Goal: Task Accomplishment & Management: Manage account settings

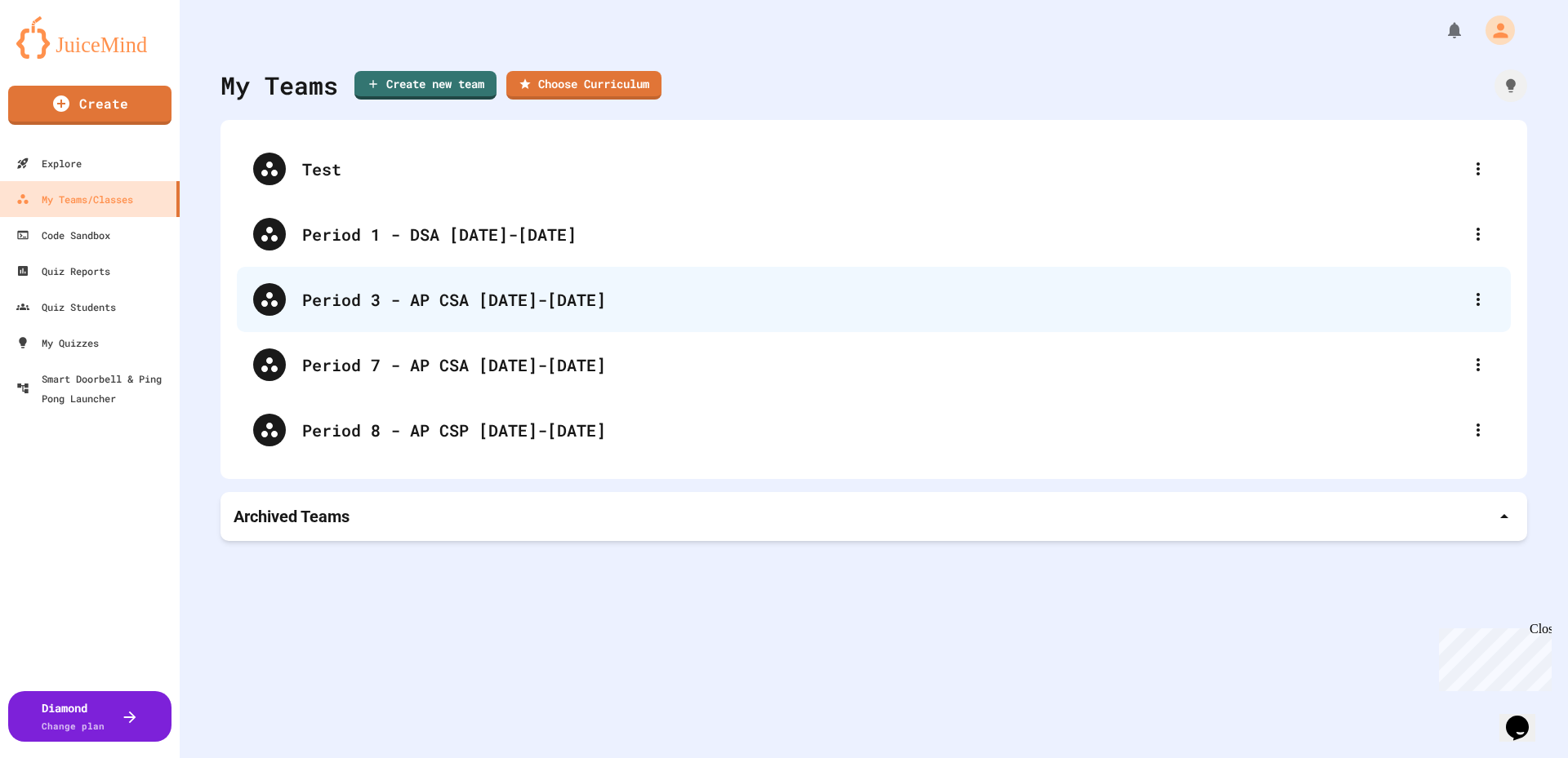
click at [407, 312] on div "Period 3 - AP CSA [DATE]-[DATE]" at bounding box center [874, 300] width 1274 height 65
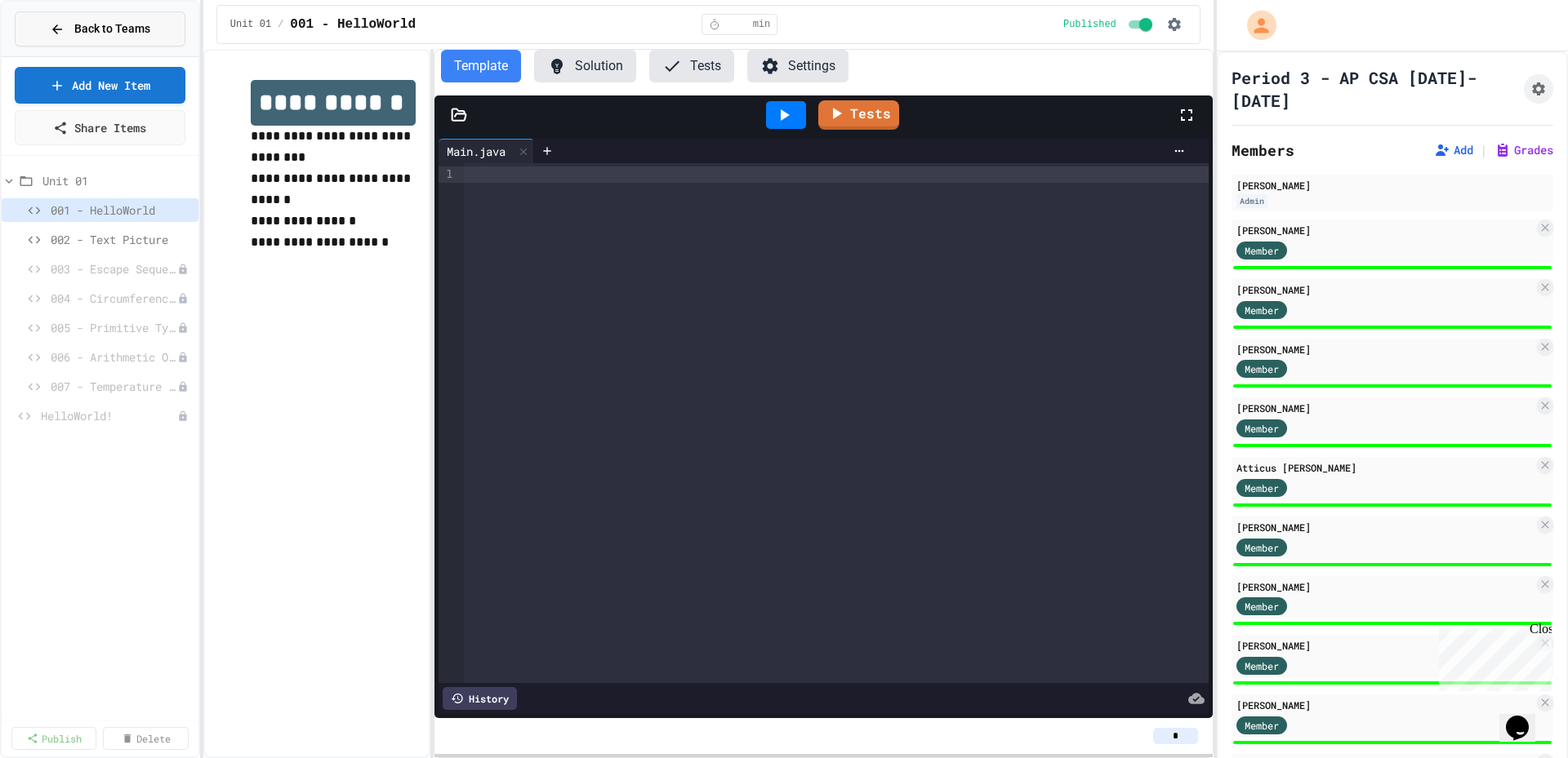
click at [74, 25] on div "Back to Teams" at bounding box center [100, 29] width 100 height 17
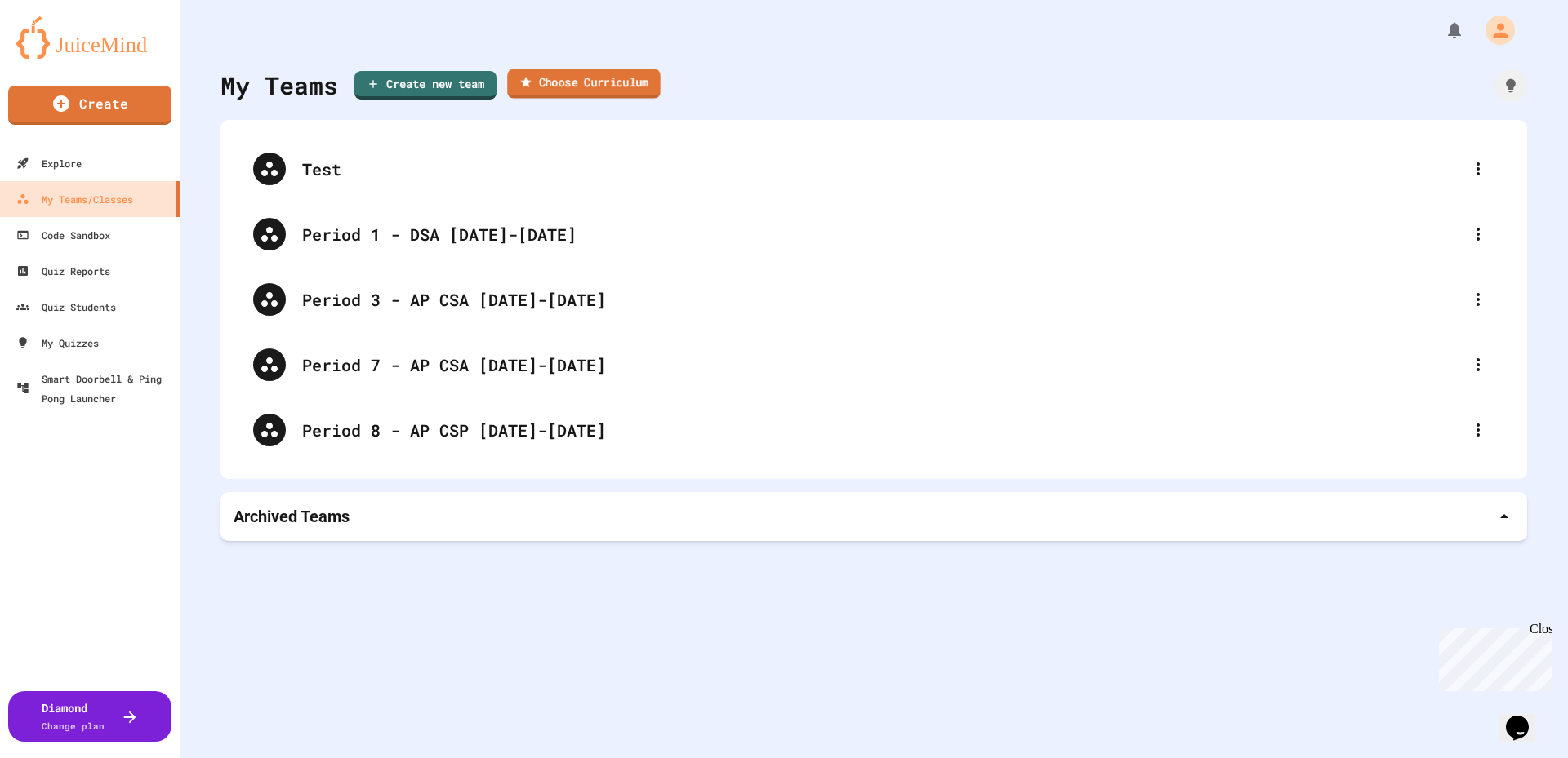
click at [639, 90] on link "Choose Curriculum" at bounding box center [584, 84] width 154 height 31
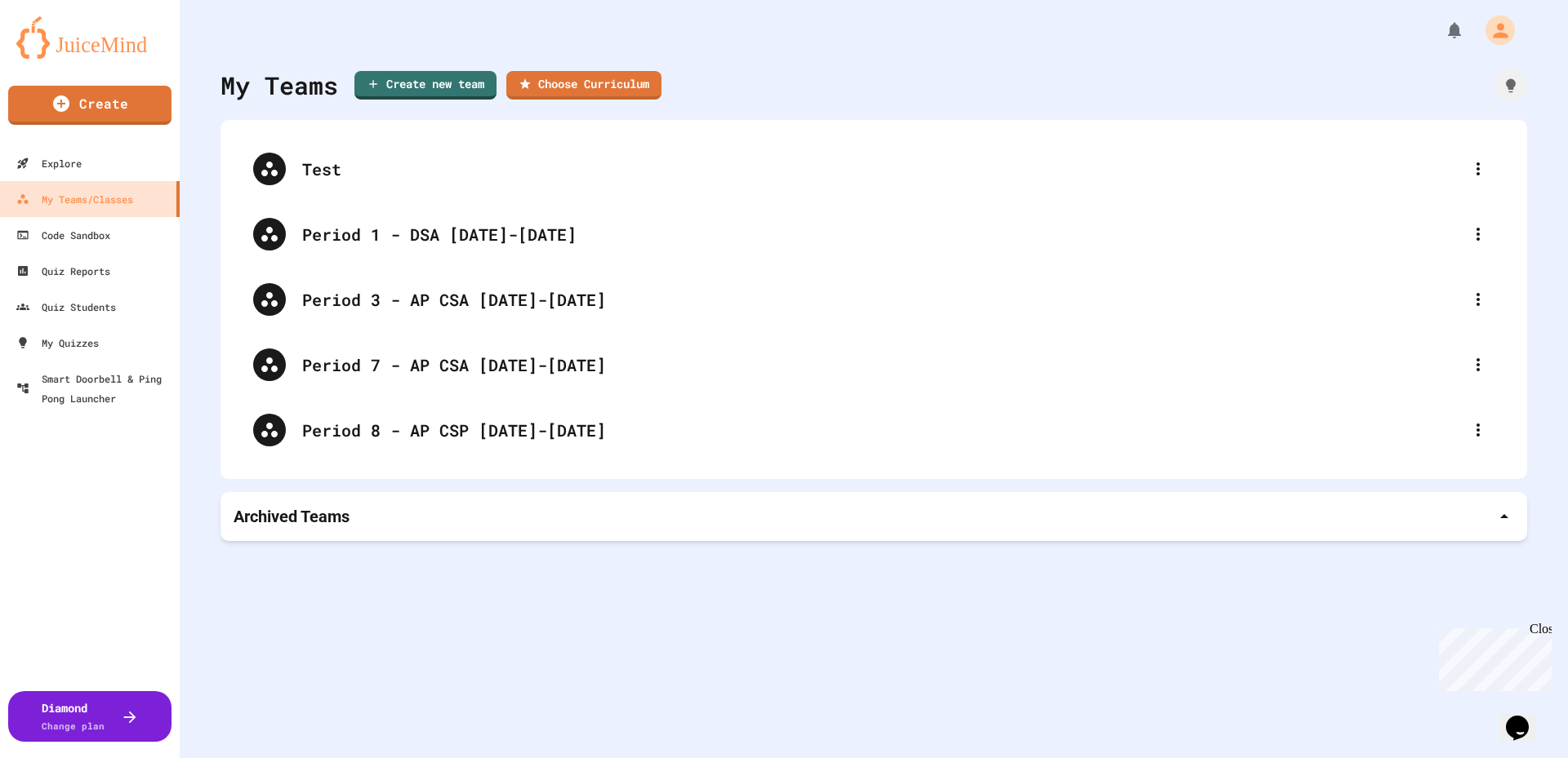
type input "**********"
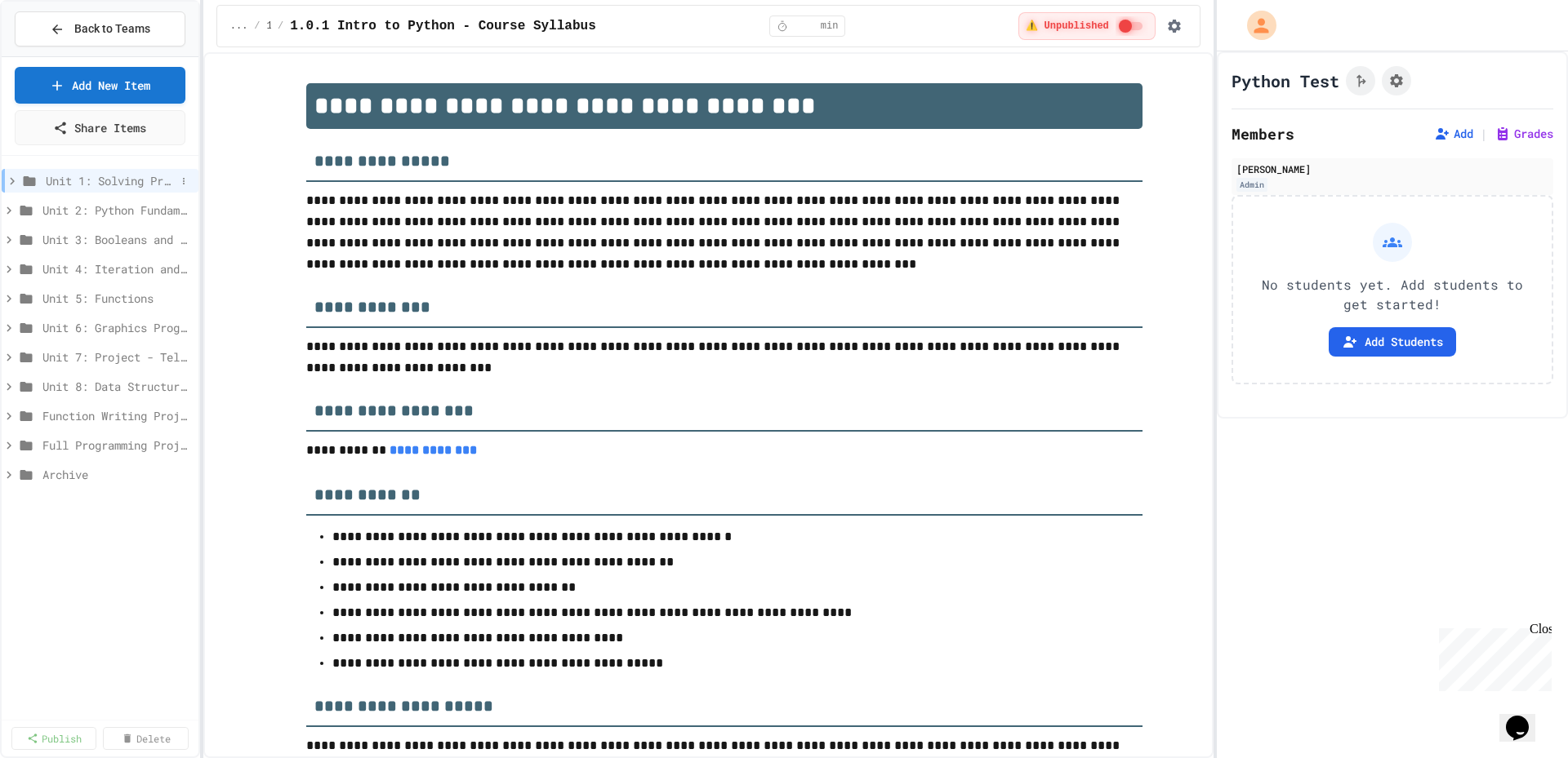
click at [6, 182] on icon at bounding box center [12, 181] width 15 height 15
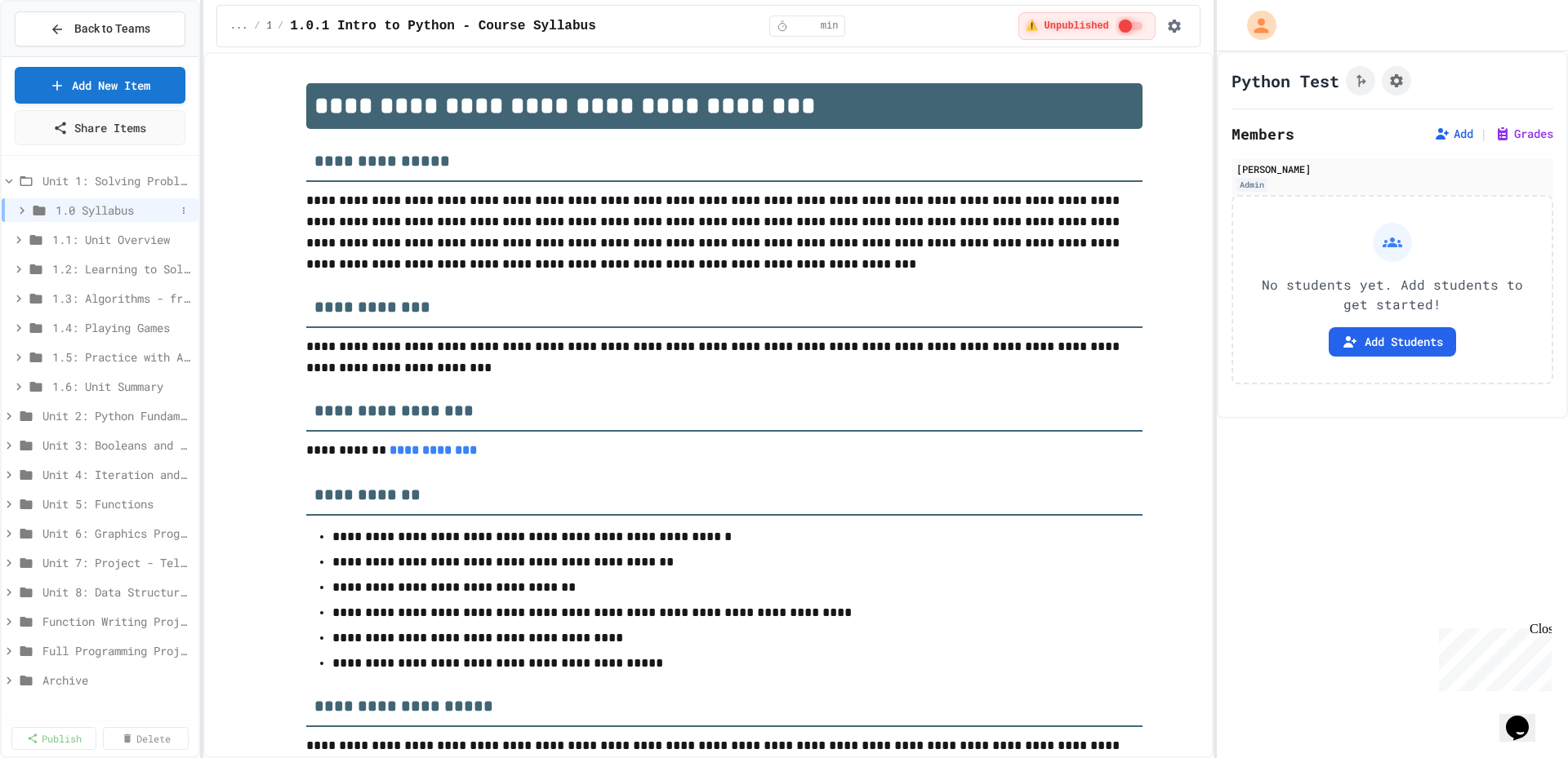
click at [22, 213] on icon at bounding box center [22, 210] width 15 height 15
click at [18, 269] on icon at bounding box center [18, 269] width 15 height 15
click at [96, 299] on span "1.1.1: Unit Overview" at bounding box center [110, 299] width 100 height 17
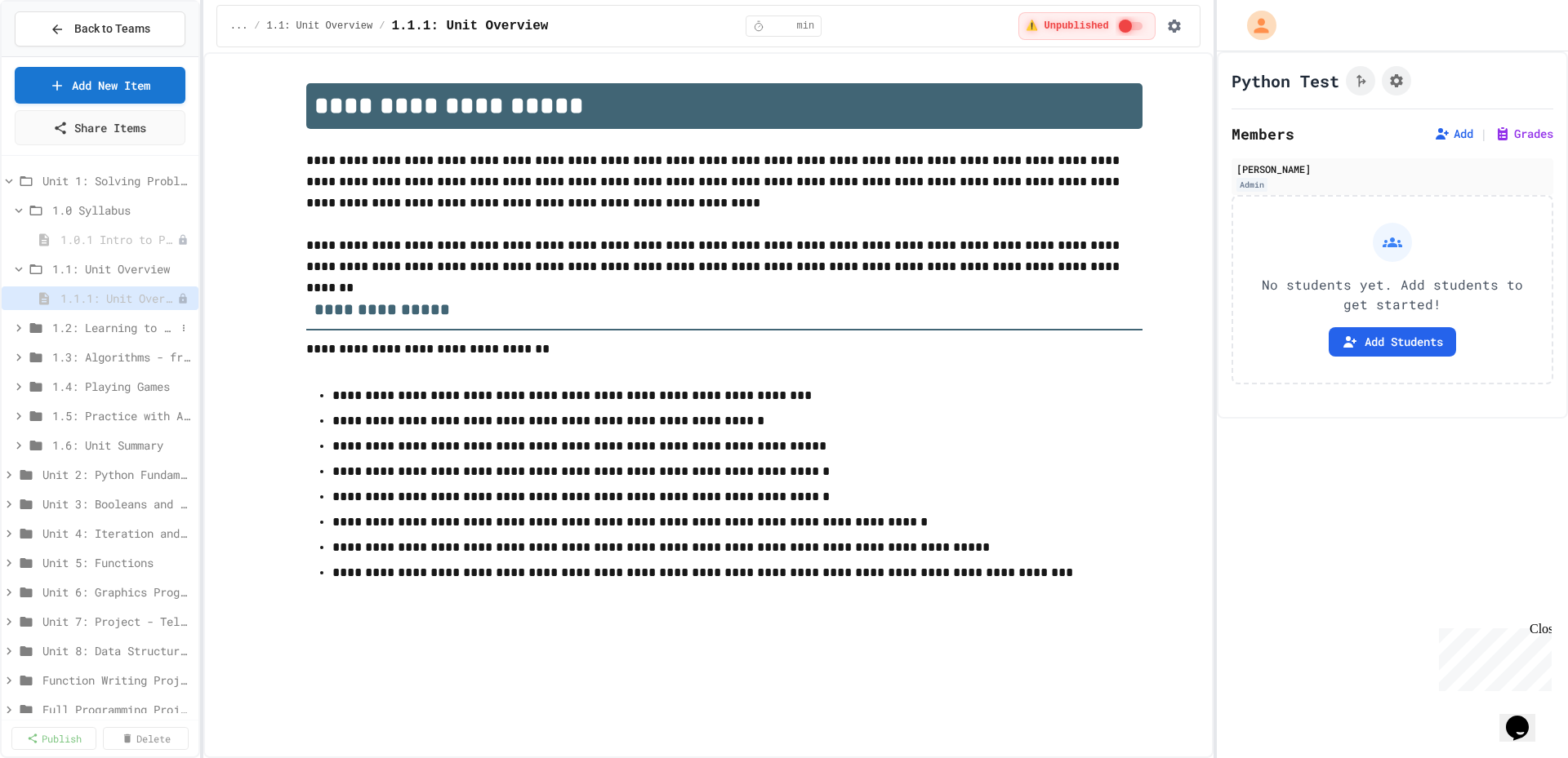
click at [18, 326] on icon at bounding box center [18, 327] width 15 height 15
click at [58, 356] on div "1.2.1: The Growth Mindset" at bounding box center [100, 356] width 197 height 24
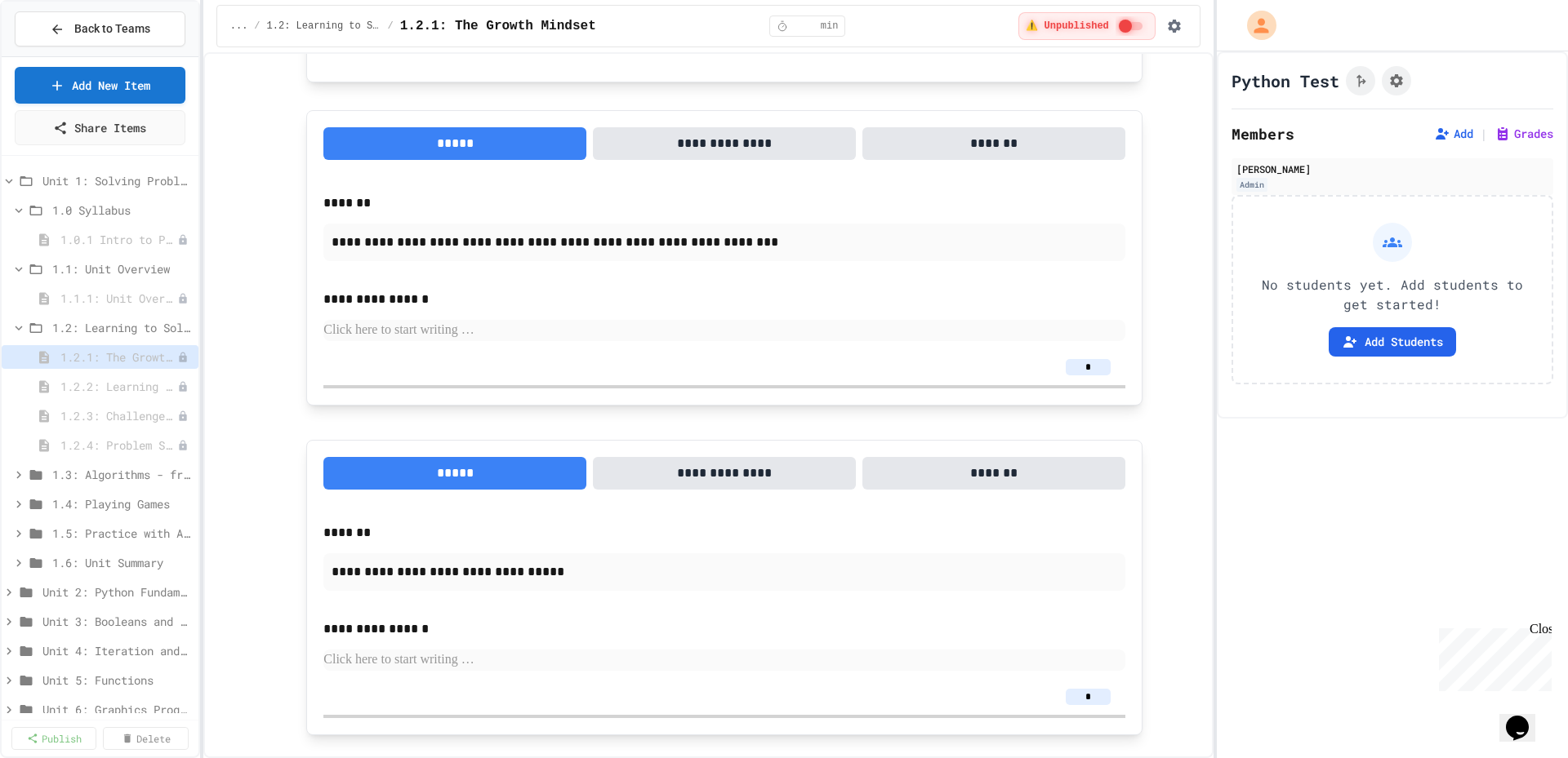
scroll to position [1224, 0]
click at [14, 470] on icon at bounding box center [18, 475] width 15 height 15
click at [114, 495] on span "1.3.1: The Power of Algorithms" at bounding box center [110, 504] width 100 height 17
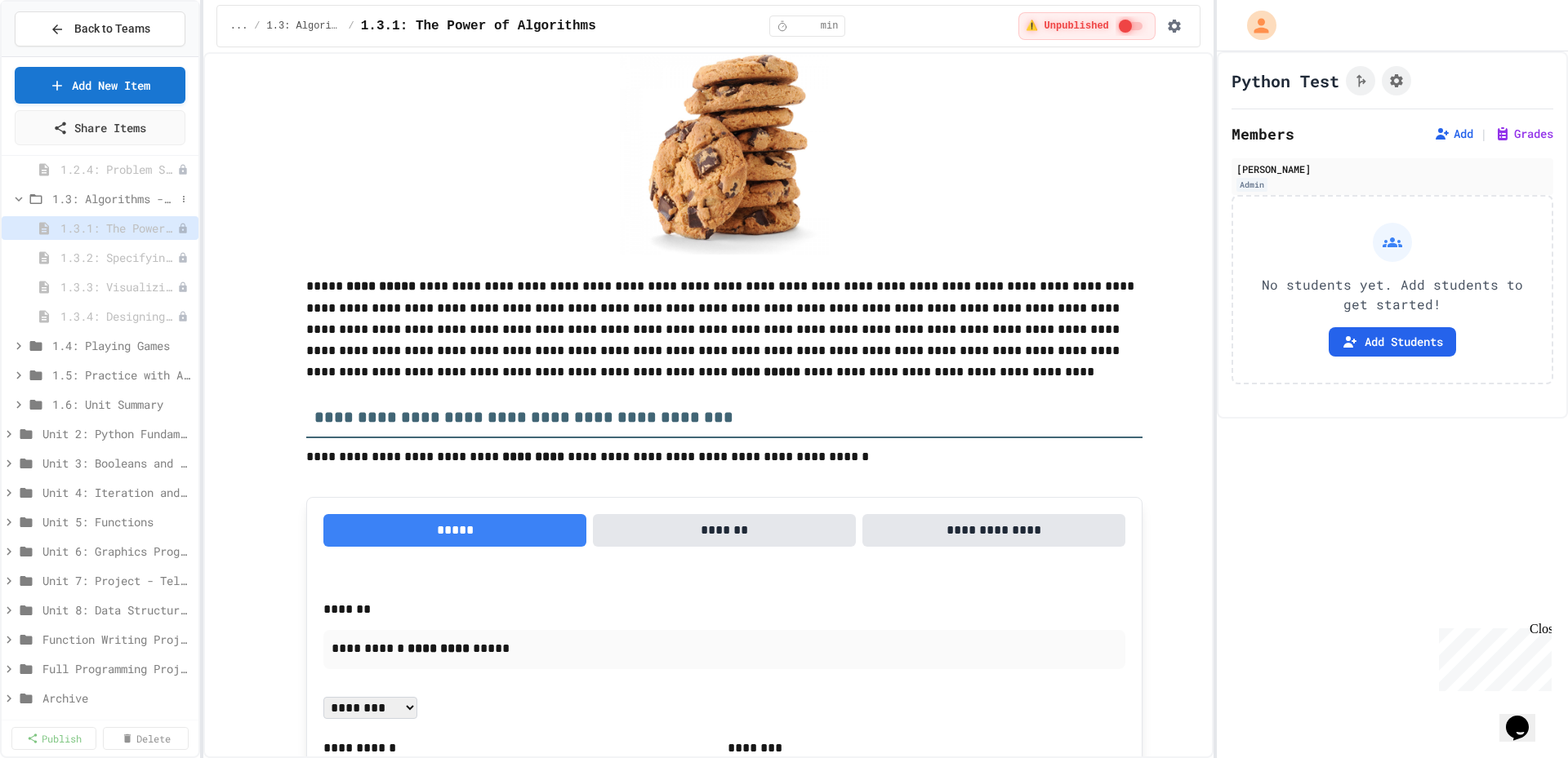
scroll to position [285, 0]
click at [96, 365] on span "1.5: Practice with Algorithms" at bounding box center [114, 366] width 123 height 17
click at [11, 455] on icon at bounding box center [9, 454] width 15 height 15
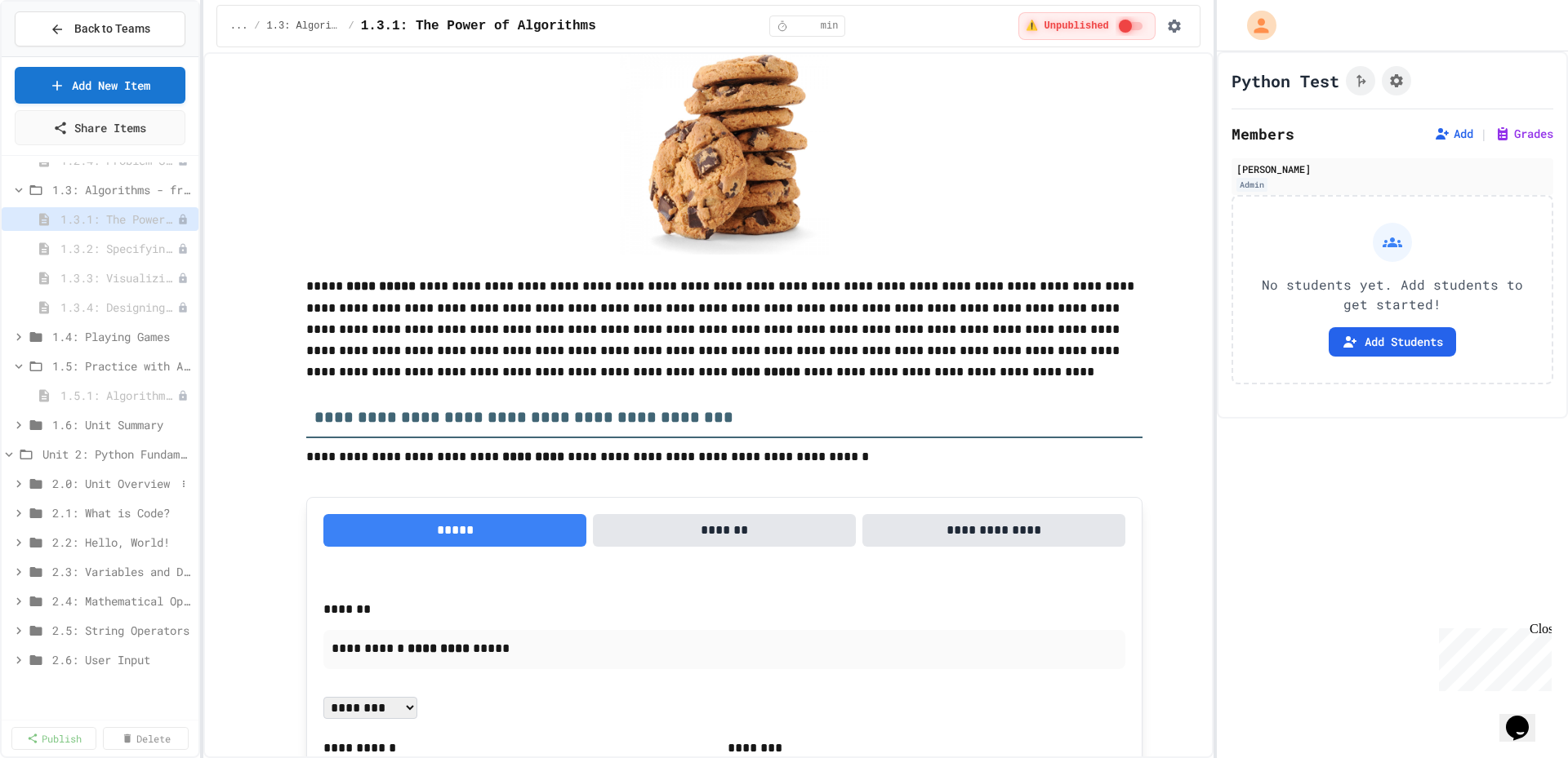
scroll to position [0, 0]
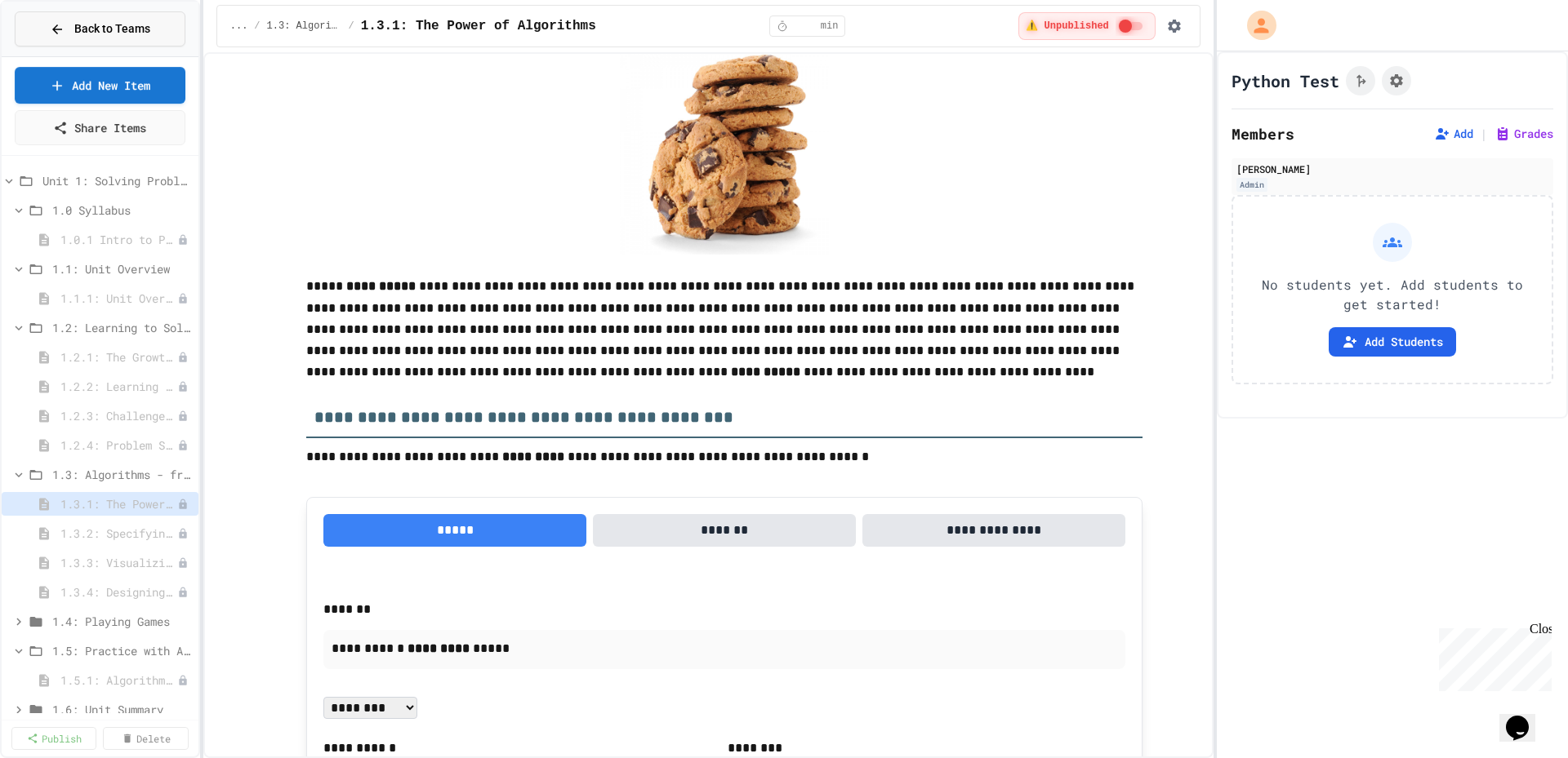
click at [115, 38] on button "Back to Teams" at bounding box center [100, 29] width 170 height 35
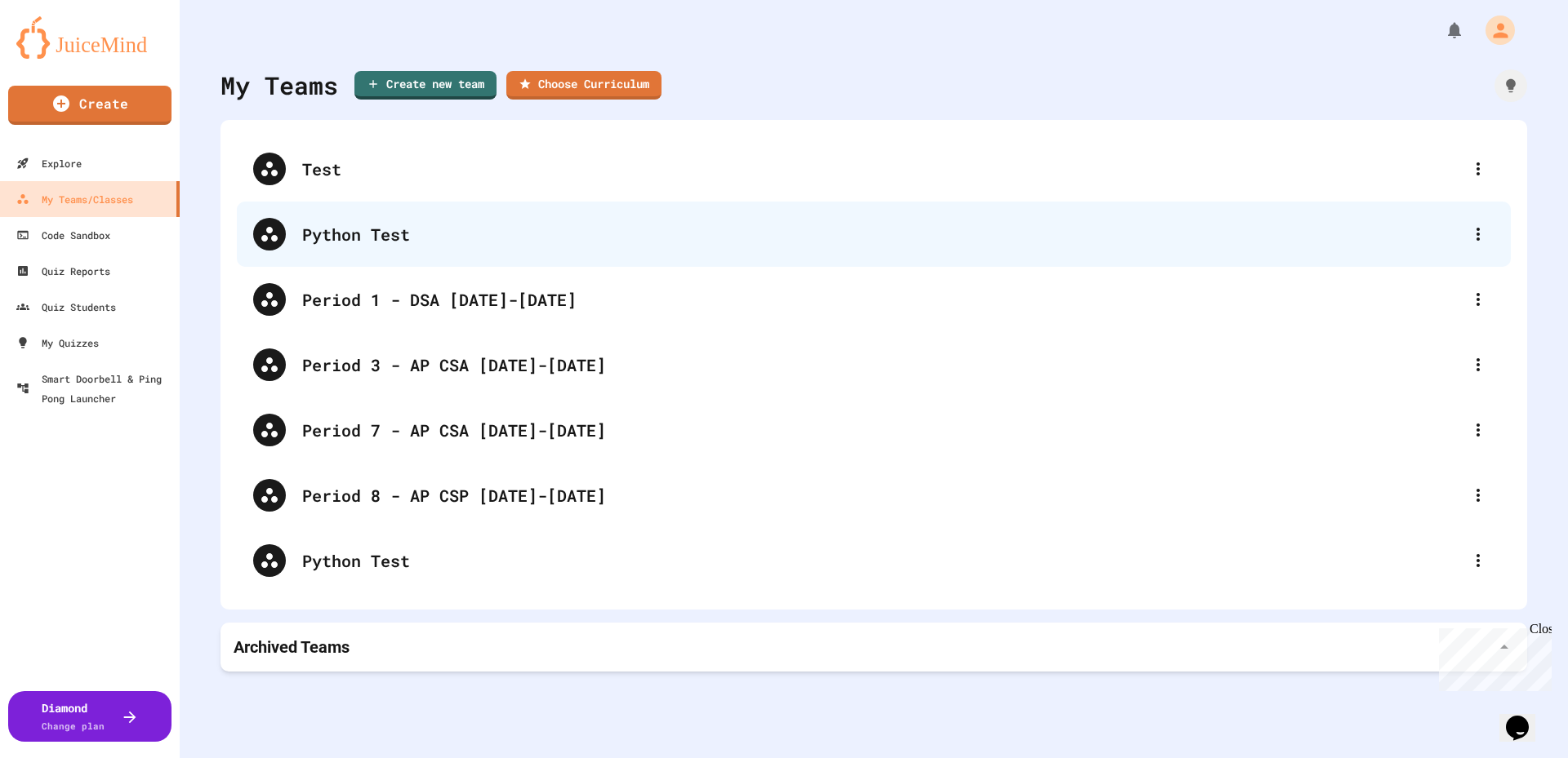
click at [330, 236] on div "Python Test" at bounding box center [881, 234] width 1159 height 24
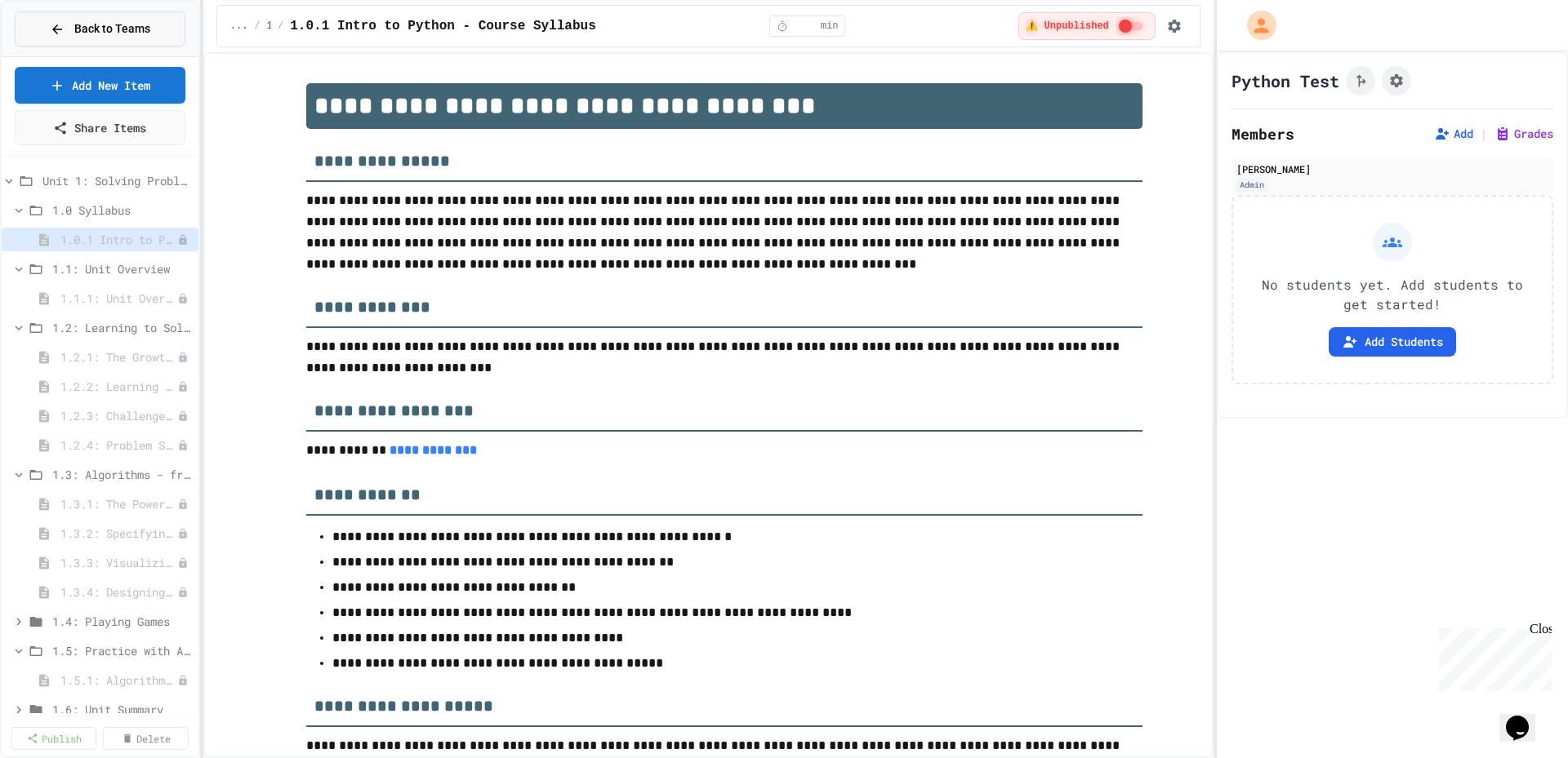
click at [104, 26] on span "Back to Teams" at bounding box center [112, 29] width 76 height 17
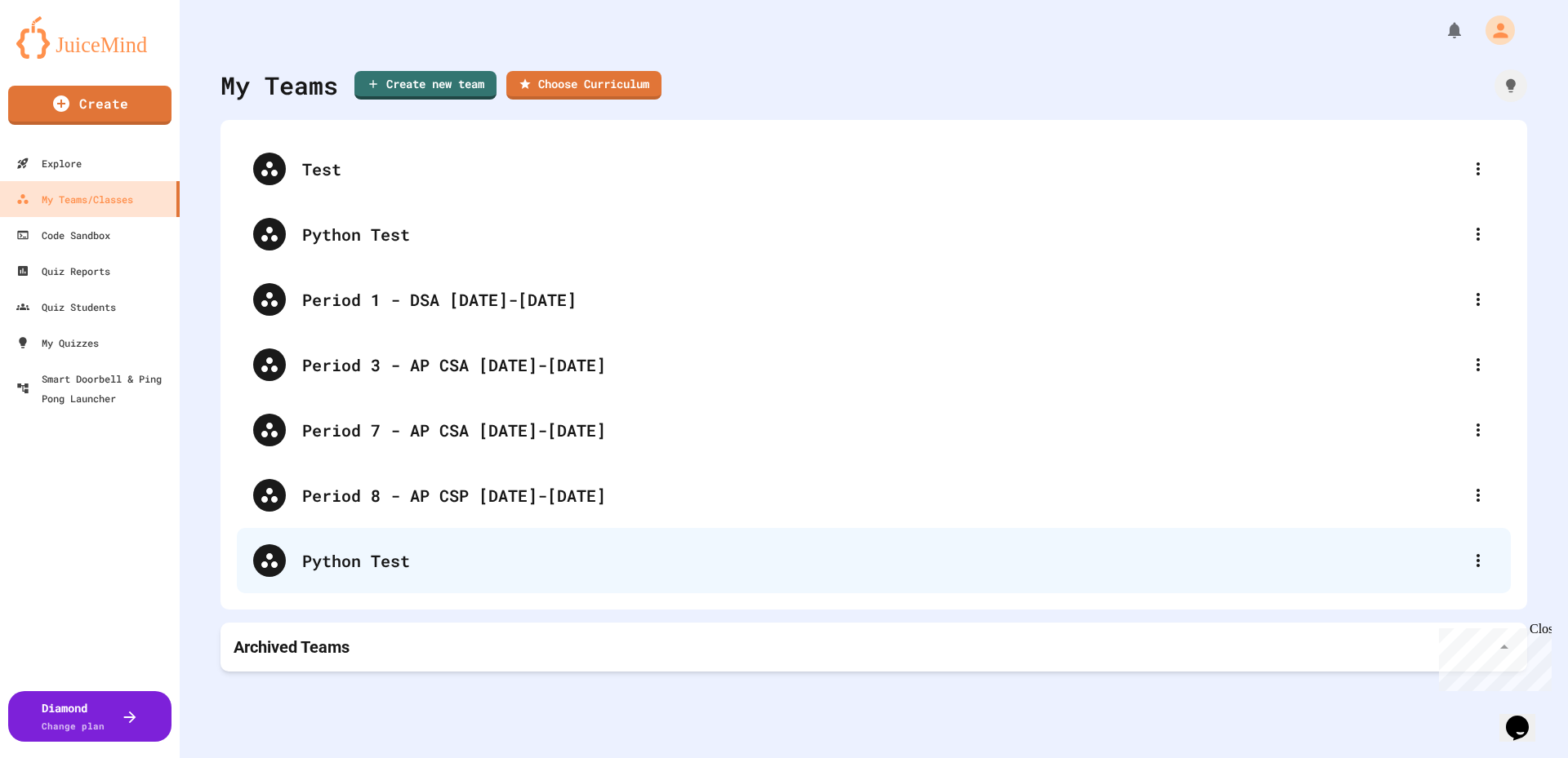
click at [370, 568] on div "Python Test" at bounding box center [881, 561] width 1159 height 24
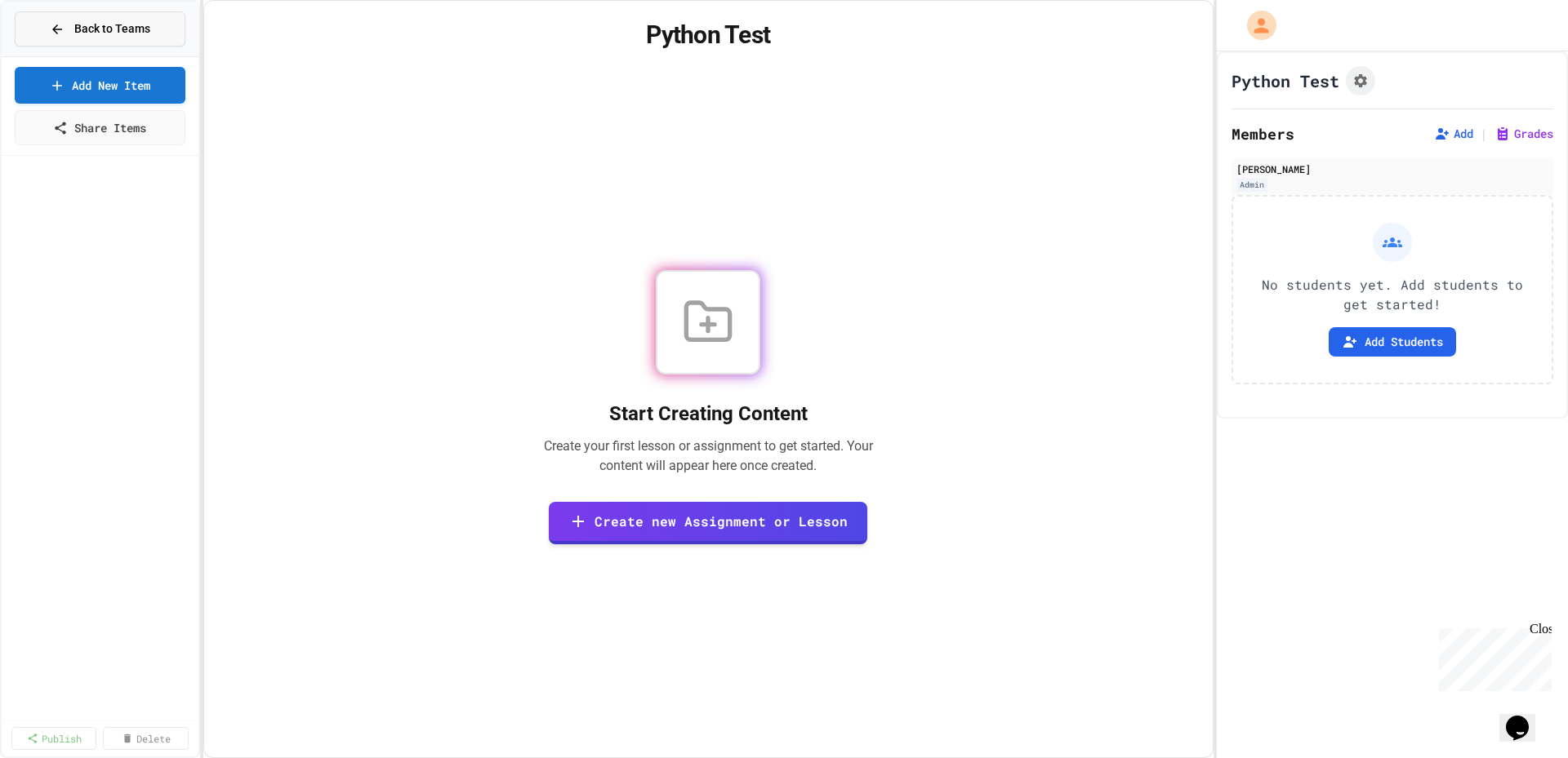
click at [64, 25] on icon at bounding box center [57, 29] width 15 height 15
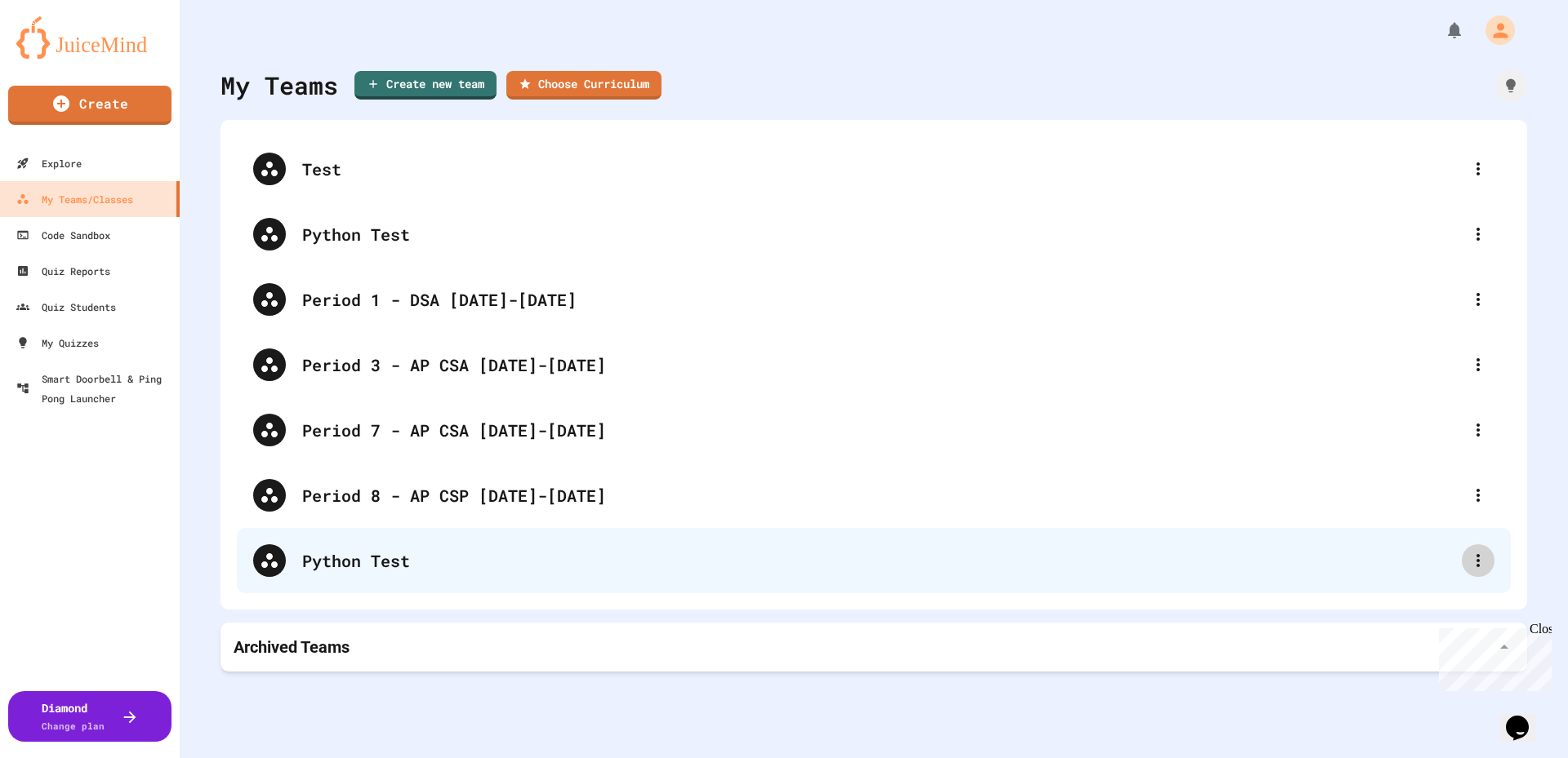
click at [1471, 570] on div at bounding box center [1477, 560] width 32 height 32
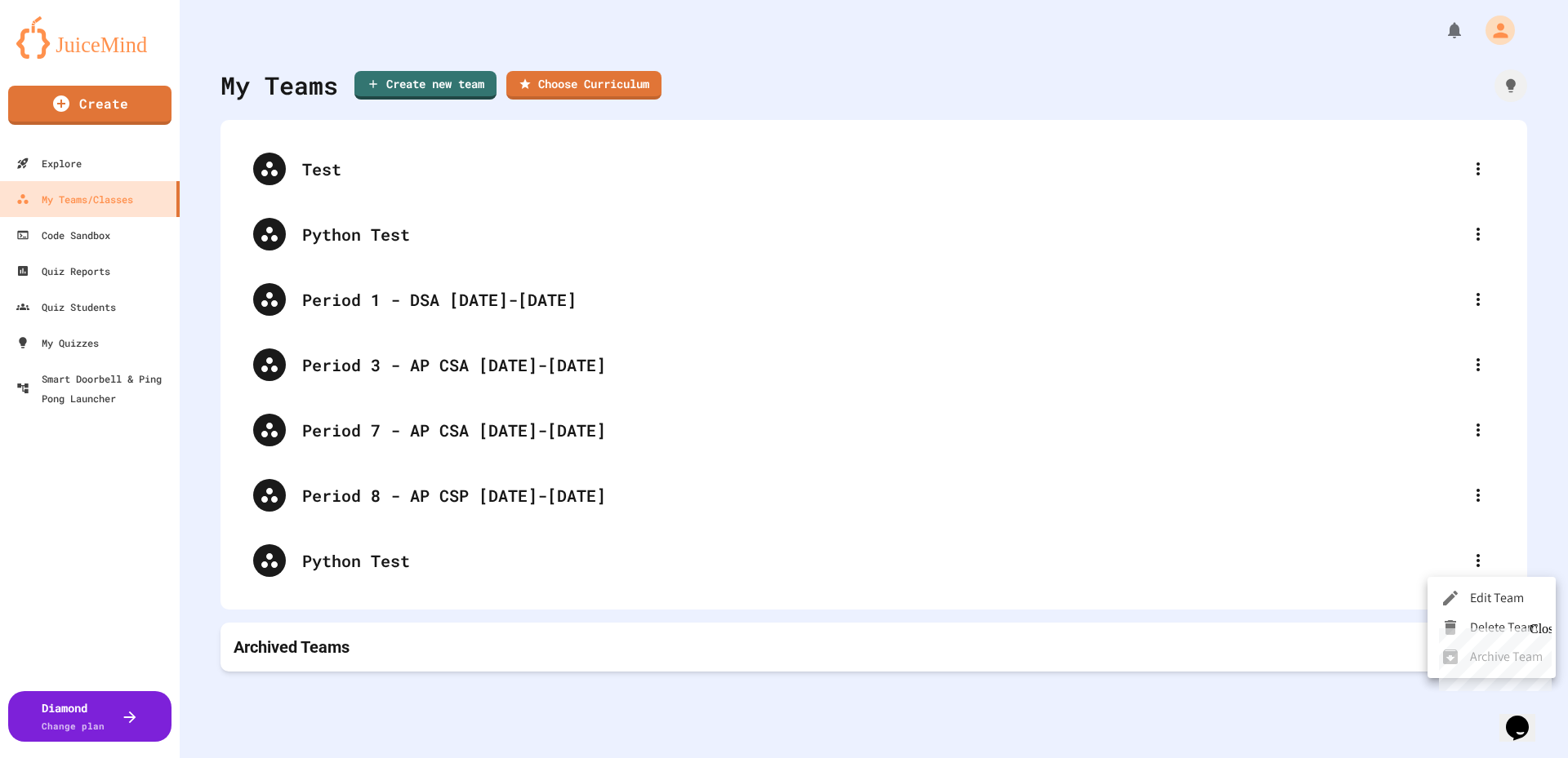
click at [1543, 635] on div "Close" at bounding box center [1539, 631] width 20 height 20
click at [1509, 632] on li "Delete Team" at bounding box center [1491, 628] width 128 height 30
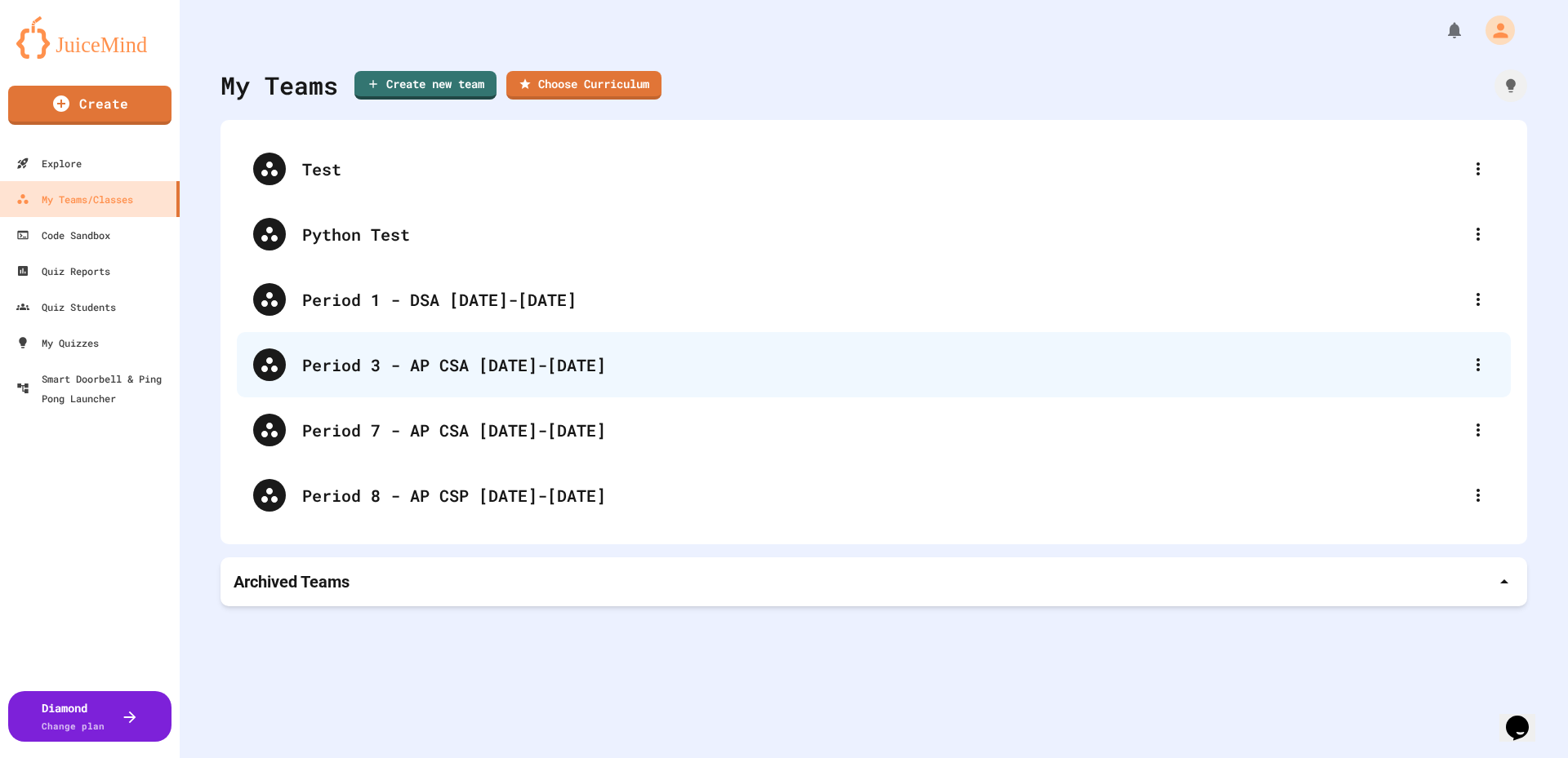
click at [510, 362] on div "Period 3 - AP CSA [DATE]-[DATE]" at bounding box center [881, 365] width 1159 height 24
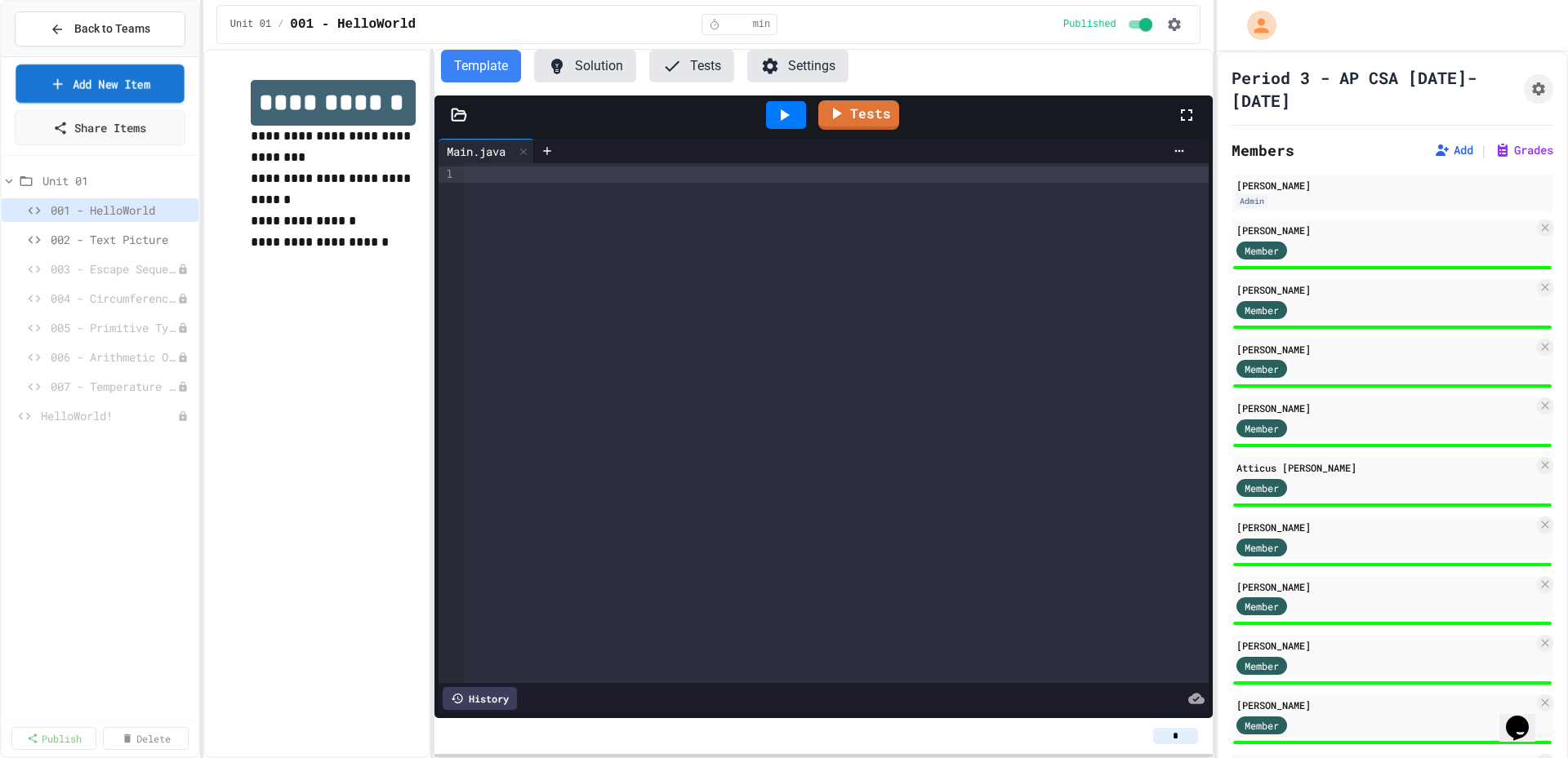
click at [121, 92] on link "Add New Item" at bounding box center [100, 84] width 169 height 38
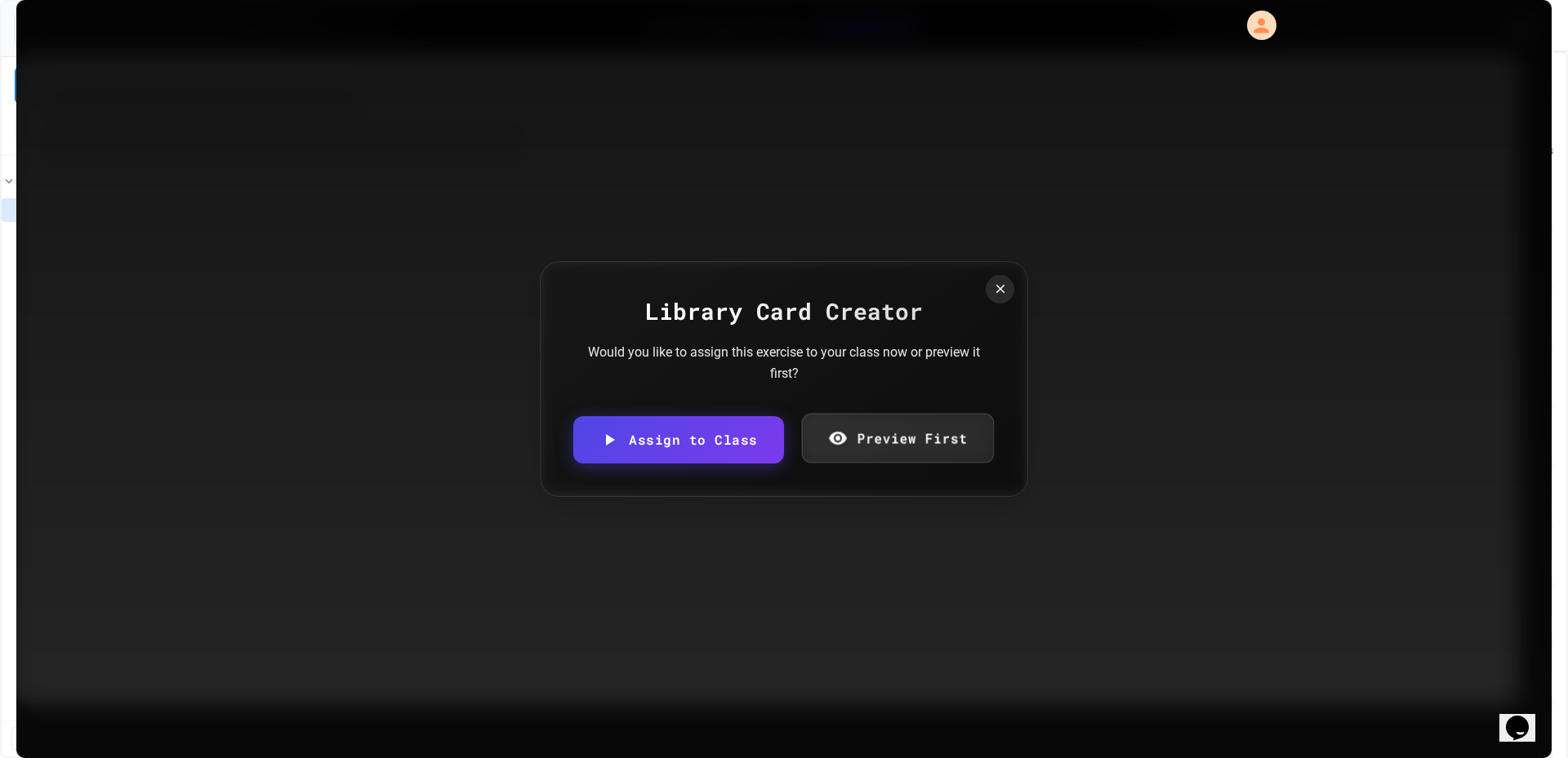
click at [867, 444] on link "Preview First" at bounding box center [897, 438] width 192 height 50
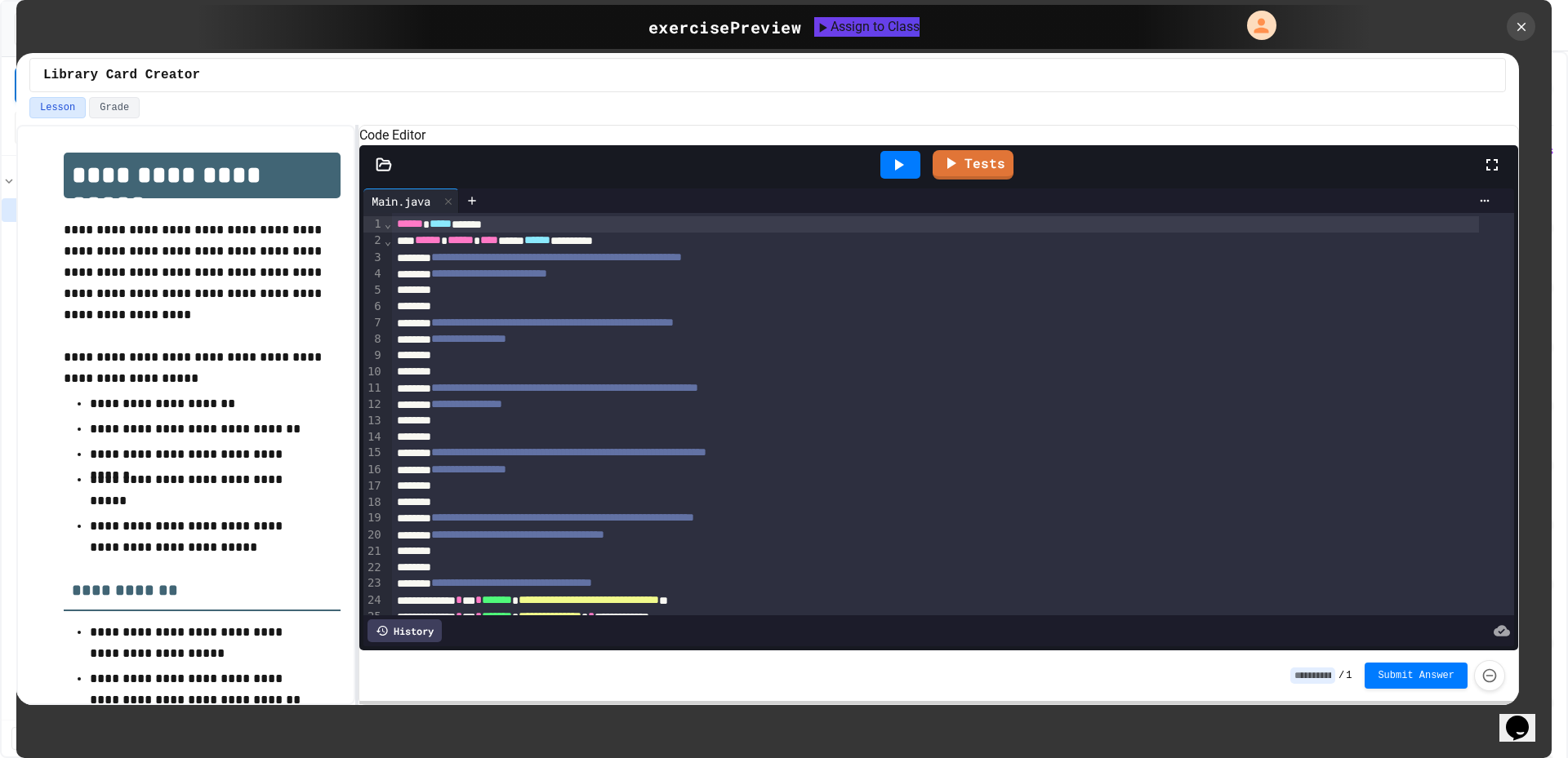
scroll to position [0, 0]
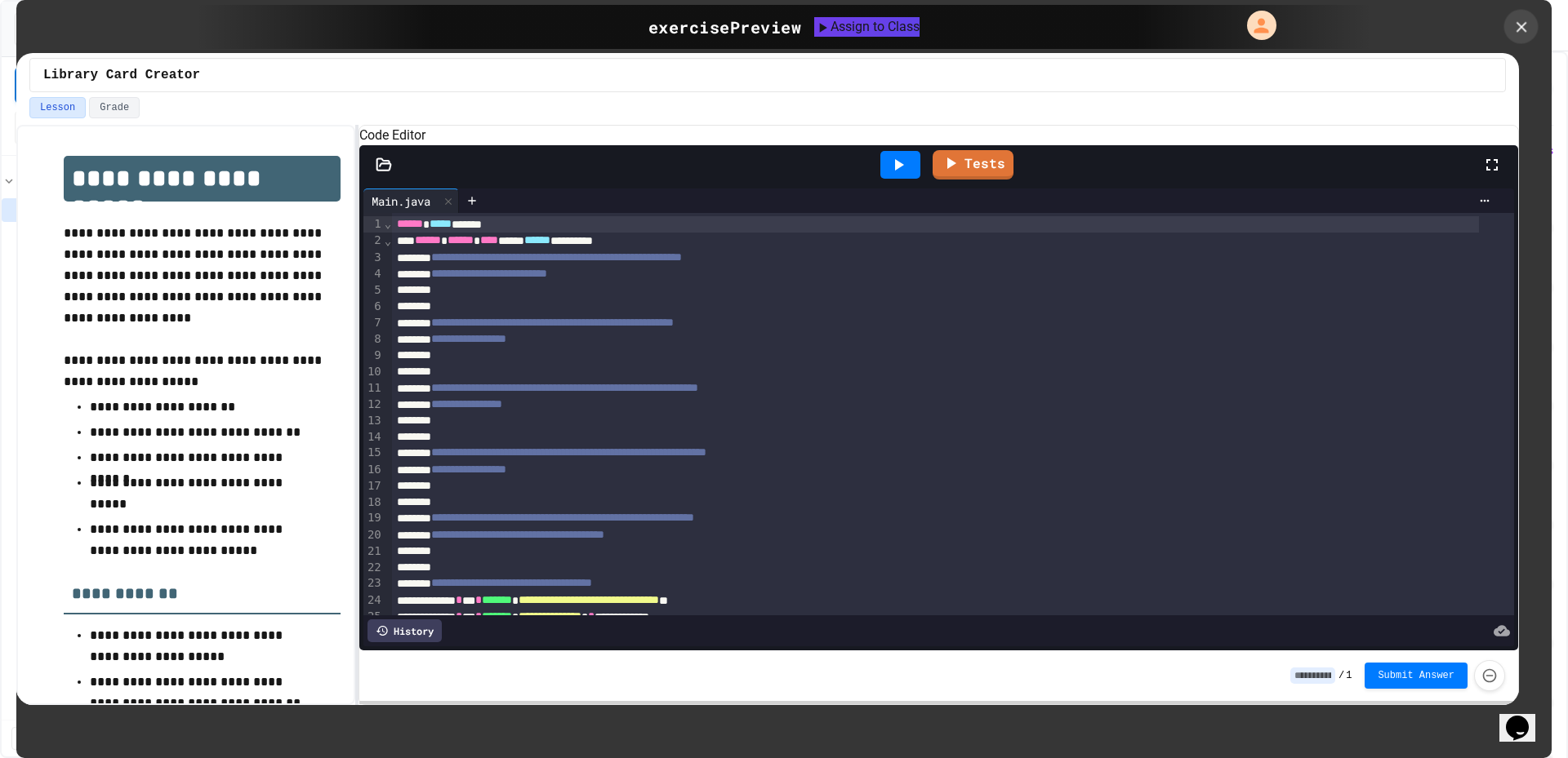
click at [1522, 33] on icon at bounding box center [1521, 27] width 18 height 18
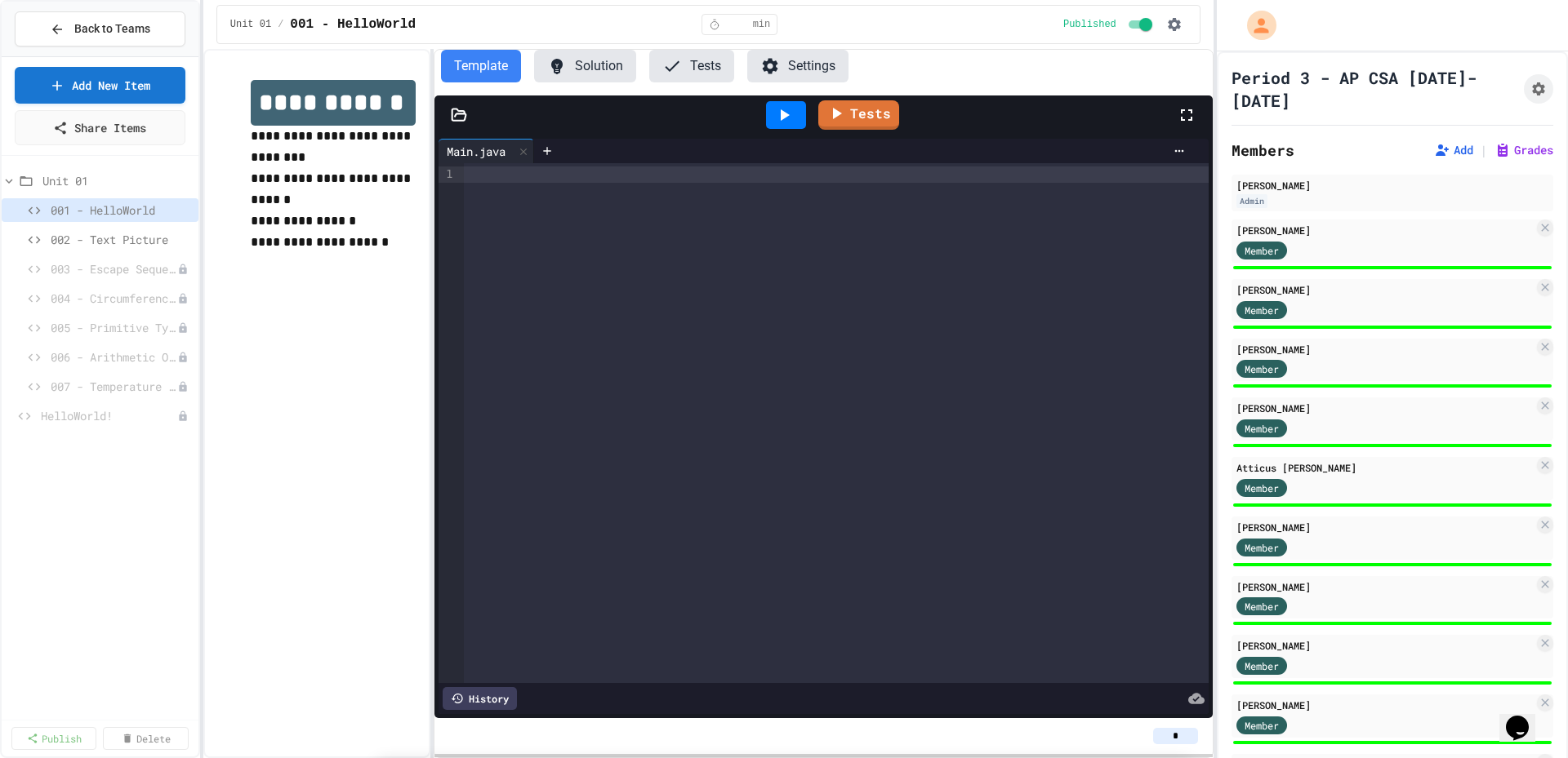
click at [82, 183] on span "Unit 01" at bounding box center [109, 181] width 133 height 17
click at [82, 183] on span "Unit 01" at bounding box center [118, 181] width 146 height 17
click at [114, 82] on link "Add New Item" at bounding box center [100, 85] width 172 height 38
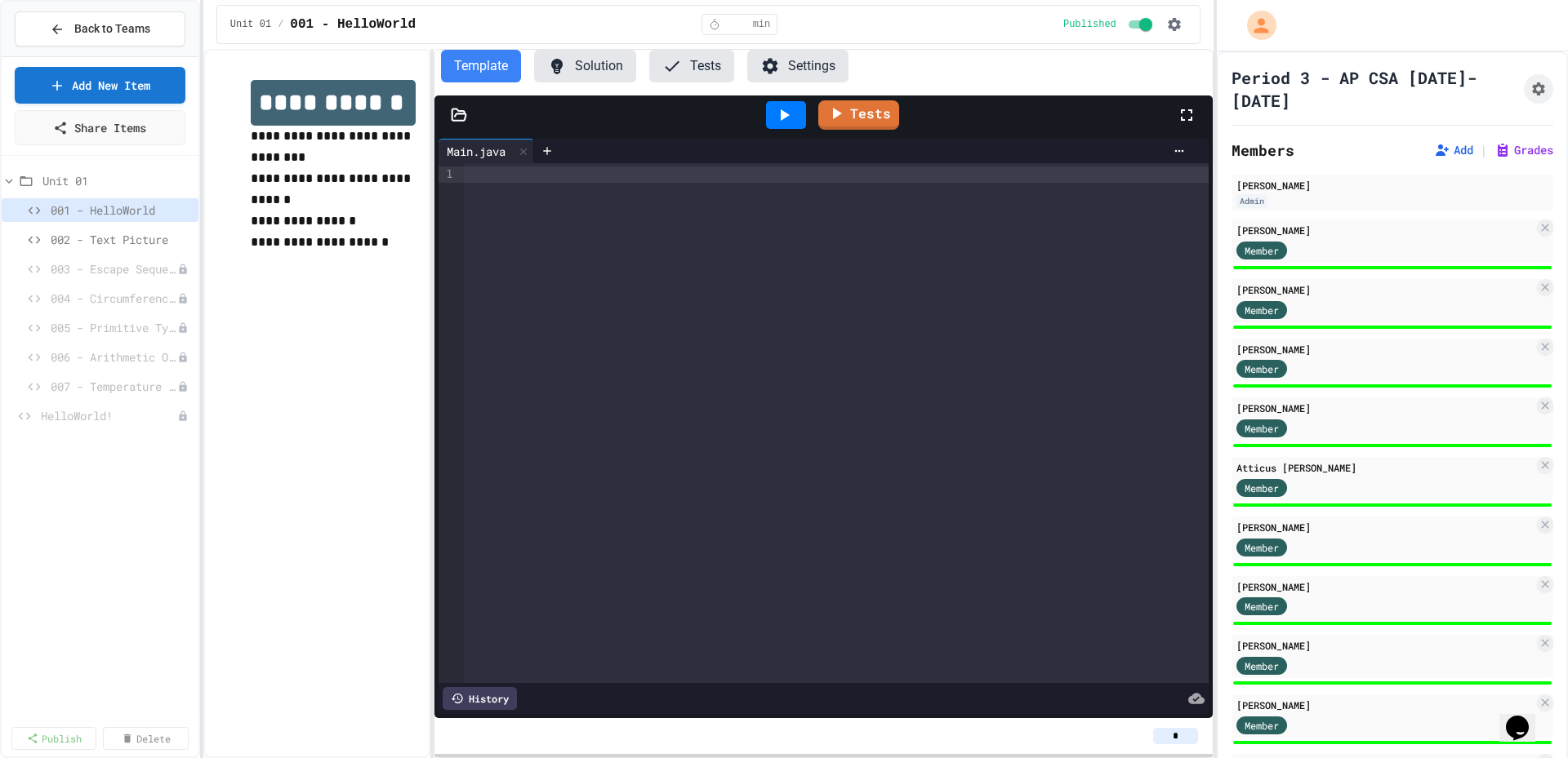
click at [116, 84] on link "Add New Item" at bounding box center [100, 84] width 169 height 38
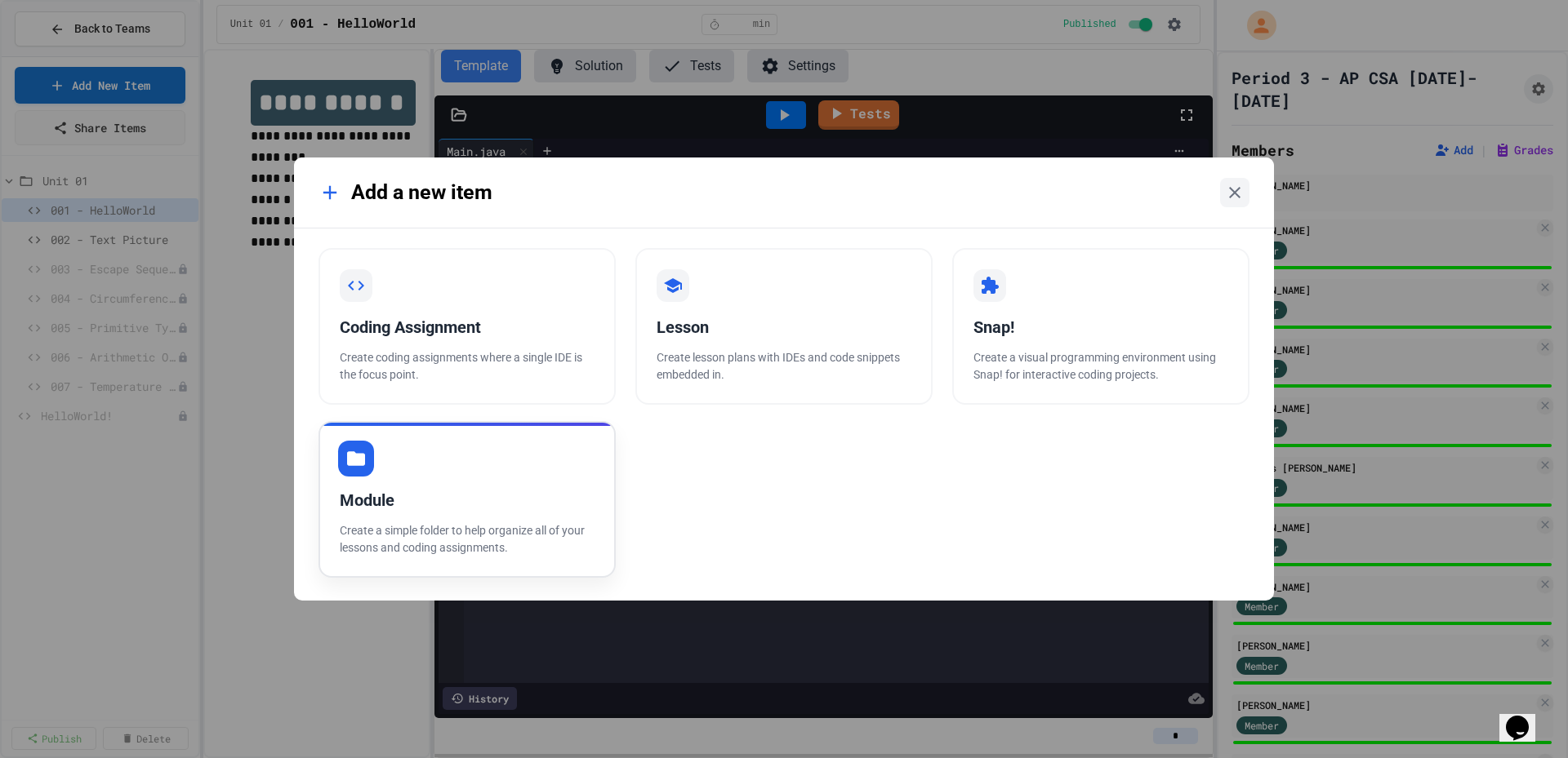
click at [472, 482] on div "Module Create a simple folder to help organize all of your lessons and coding a…" at bounding box center [467, 499] width 297 height 156
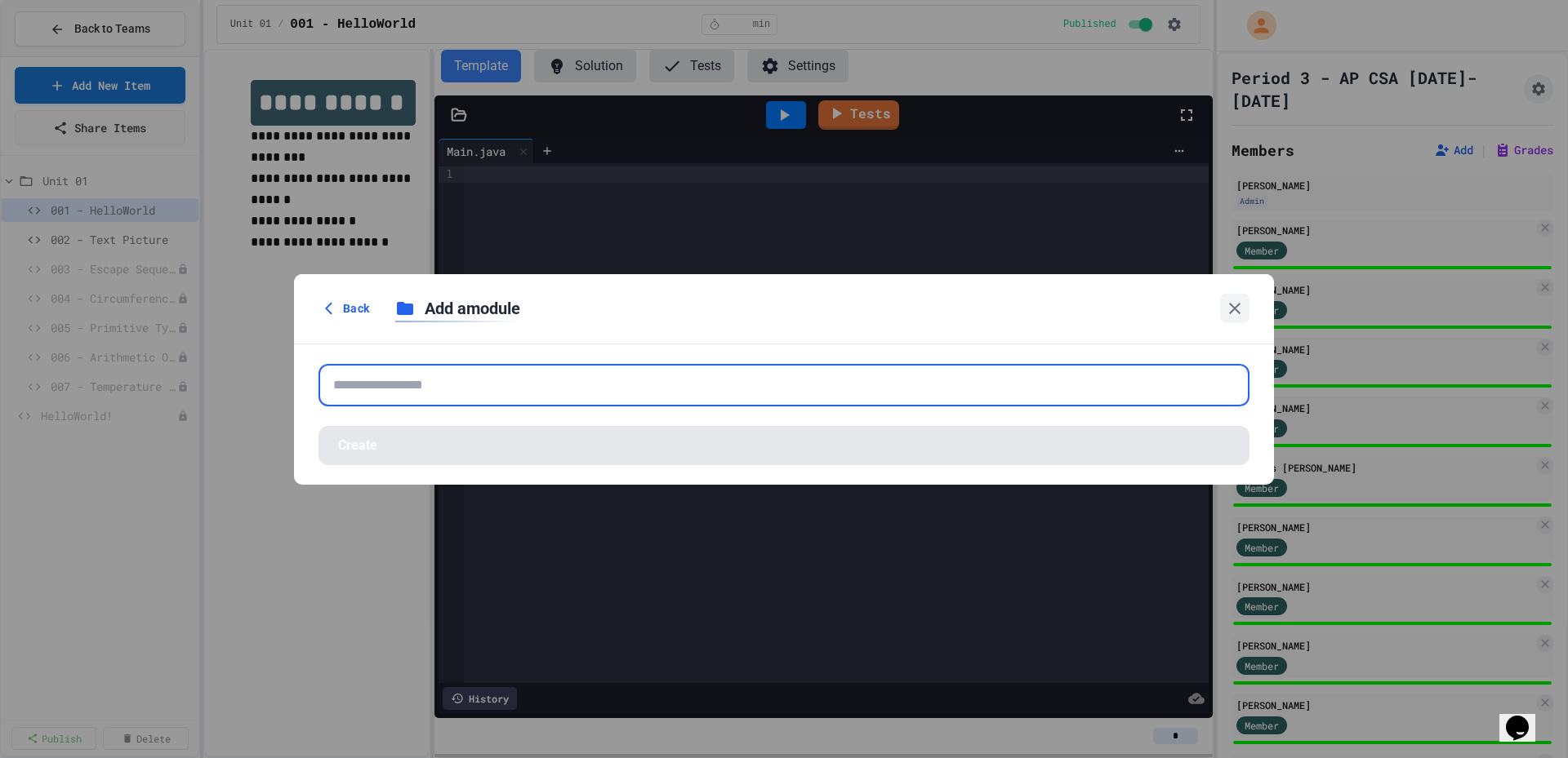
click at [461, 382] on input "text" at bounding box center [784, 385] width 931 height 43
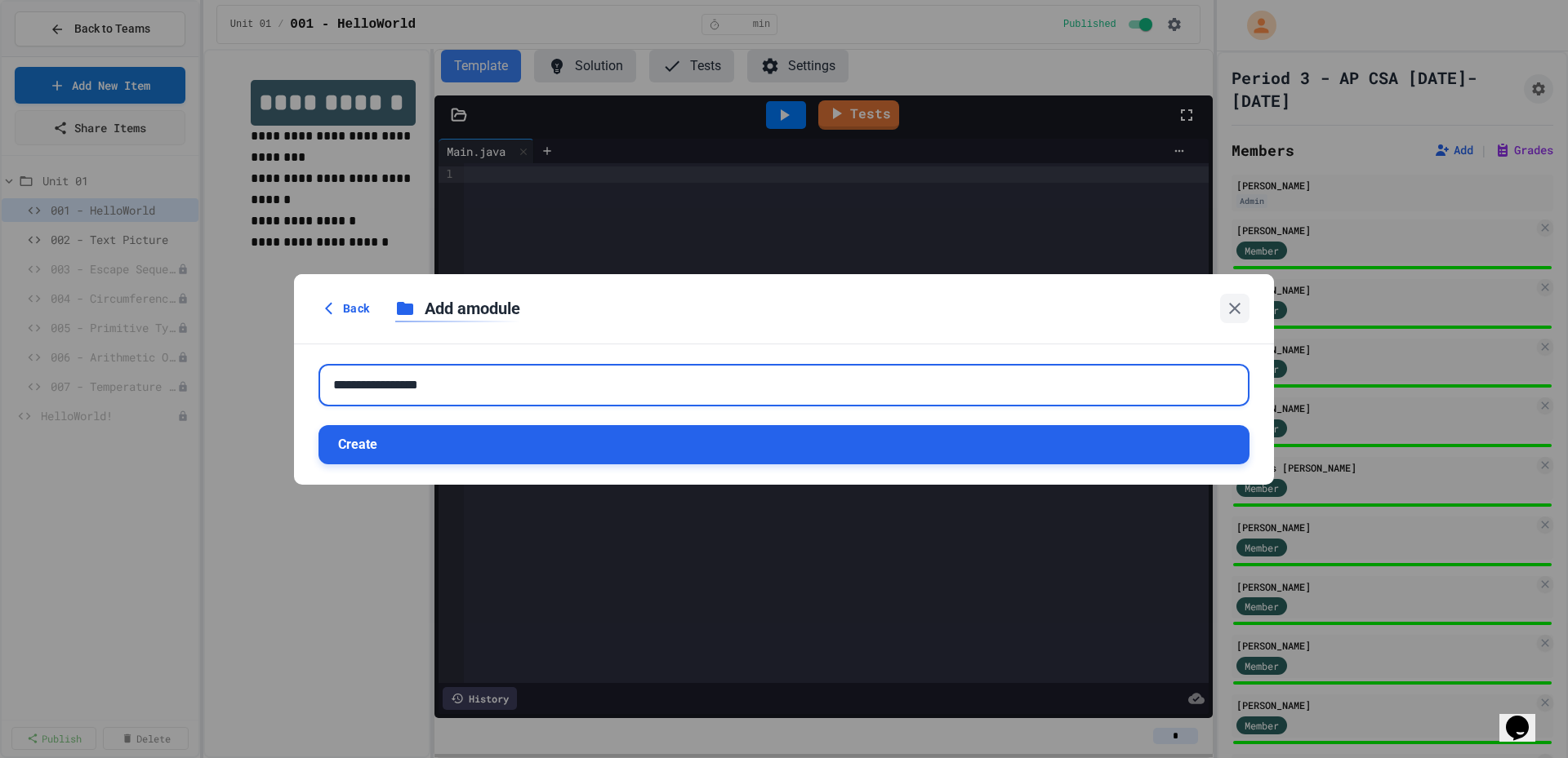
type input "**********"
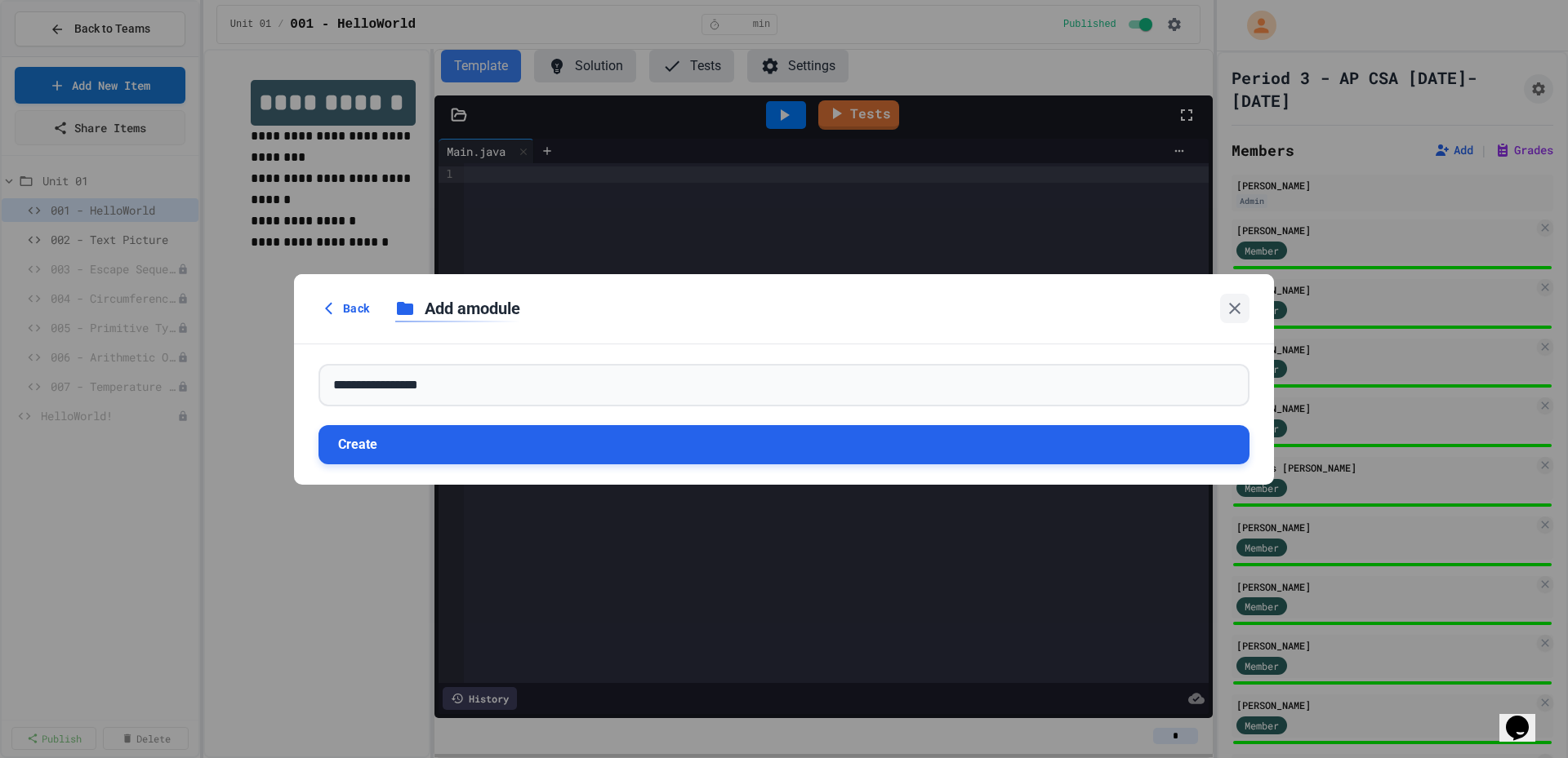
click at [446, 435] on button "Create" at bounding box center [784, 444] width 931 height 39
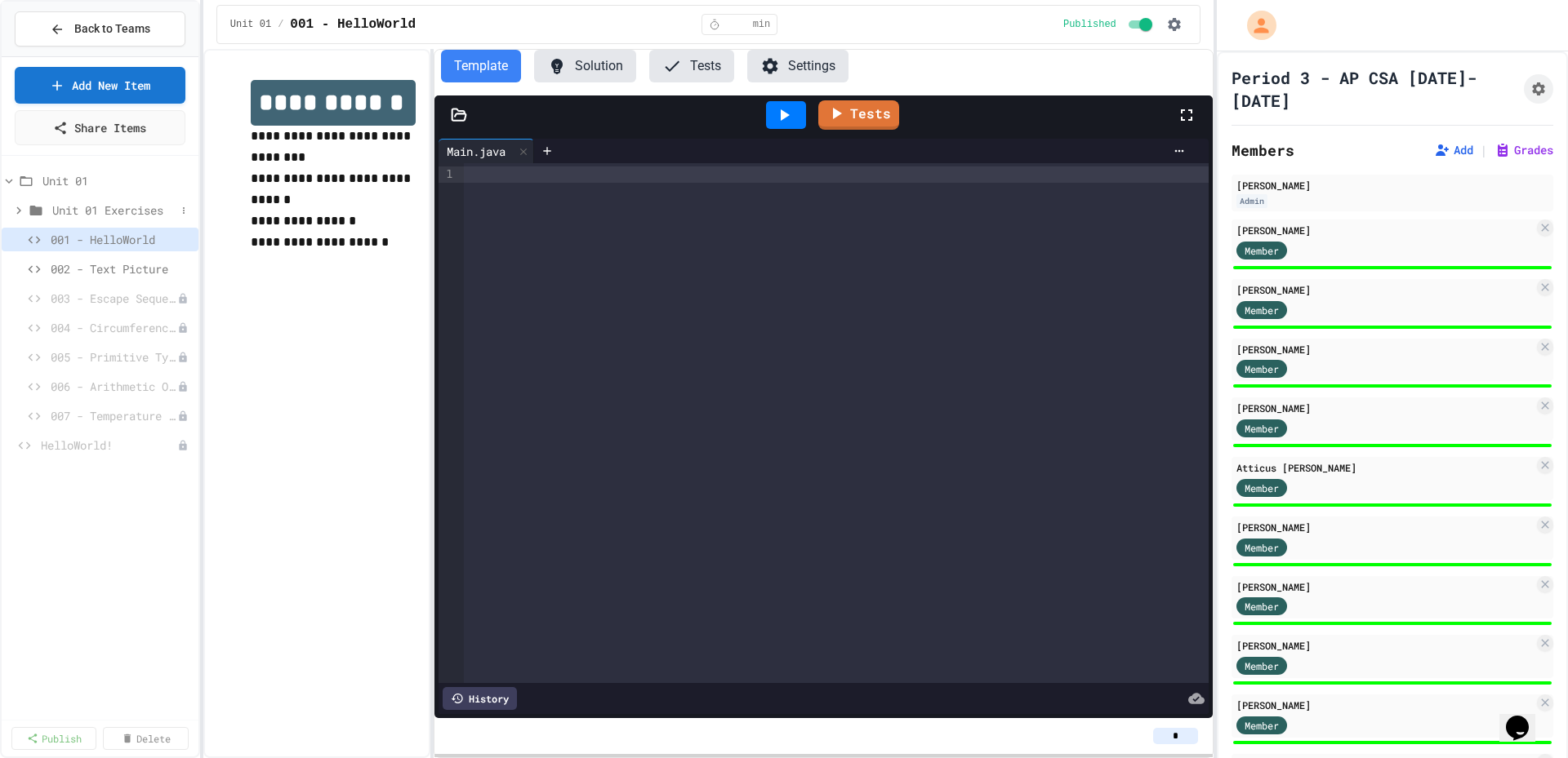
click at [14, 212] on icon at bounding box center [18, 210] width 15 height 15
click at [77, 183] on span "Unit 01" at bounding box center [109, 181] width 133 height 17
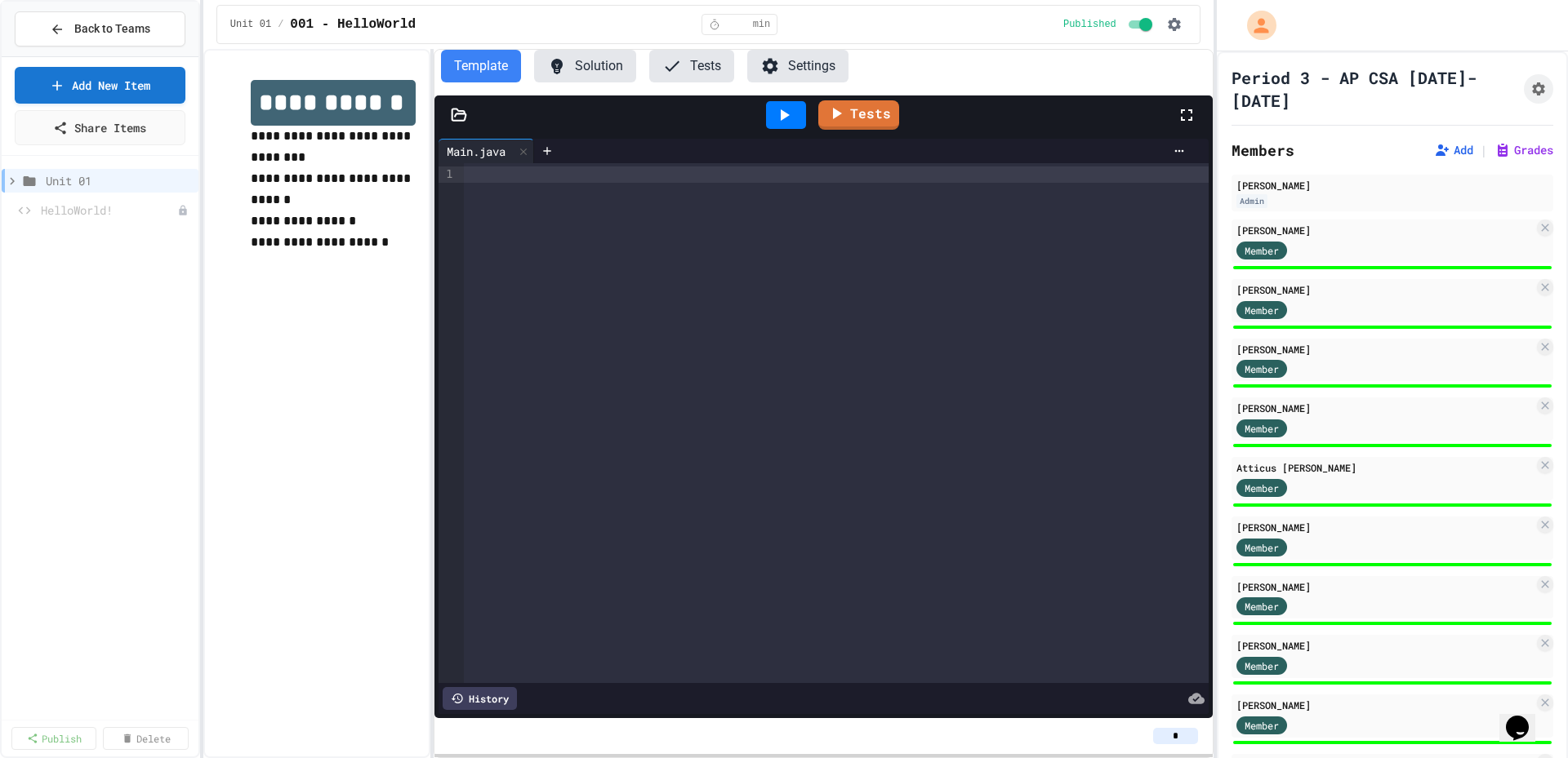
click at [77, 183] on span "Unit 01" at bounding box center [118, 181] width 146 height 17
click at [187, 180] on icon at bounding box center [183, 181] width 10 height 10
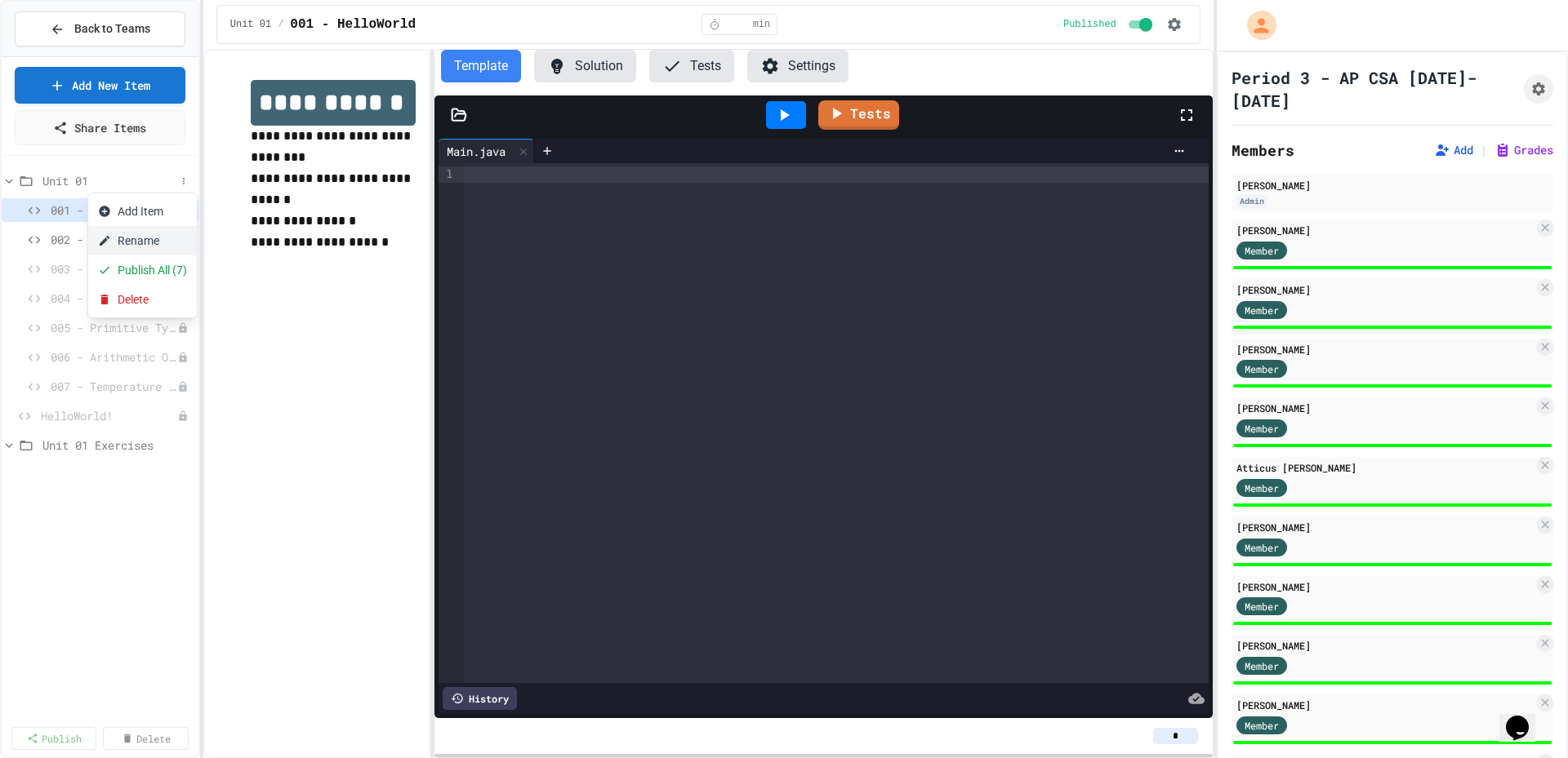
click at [151, 238] on button "Rename" at bounding box center [142, 241] width 108 height 30
click at [133, 185] on input "*******" at bounding box center [109, 183] width 133 height 23
type input "**********"
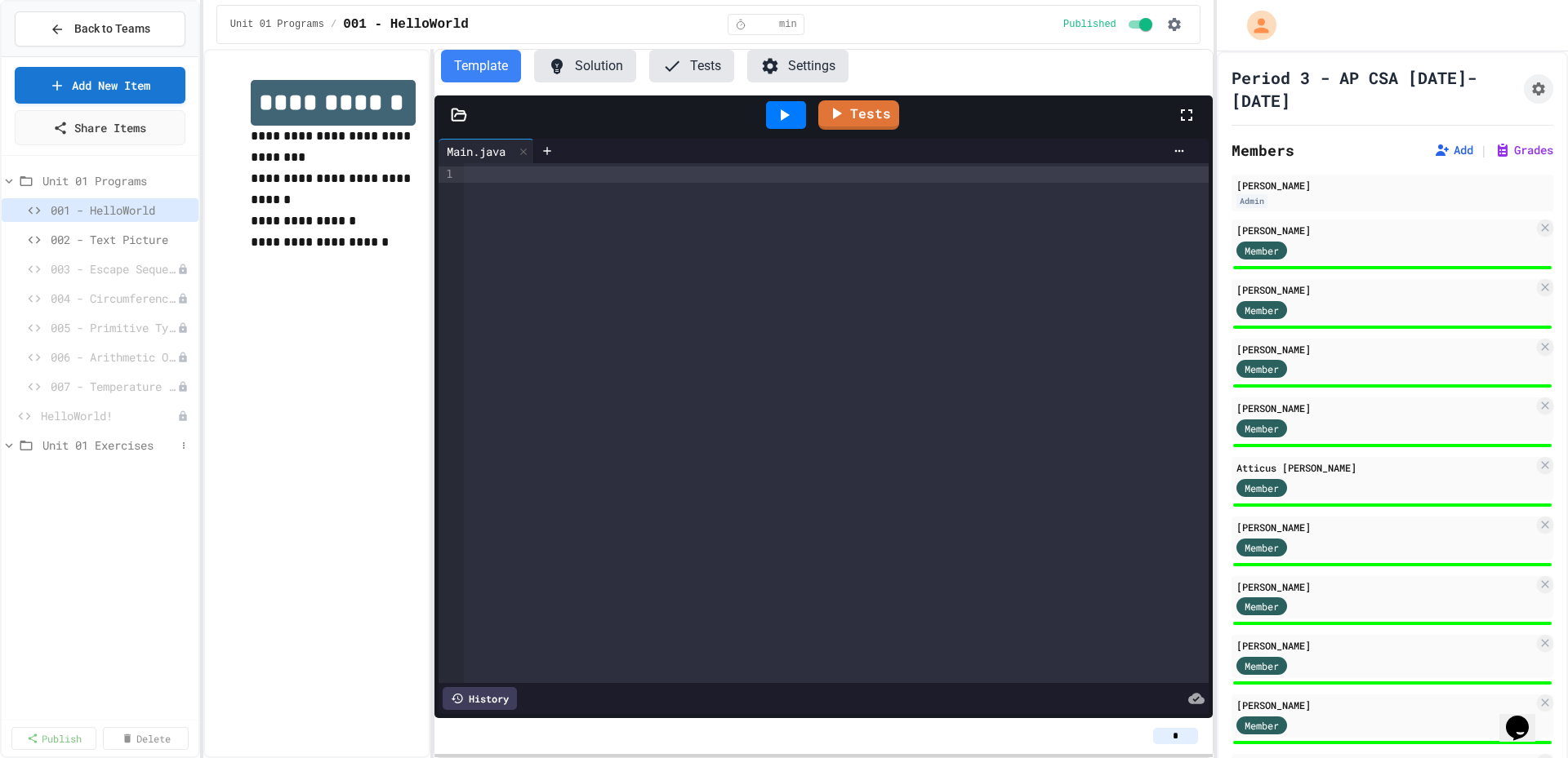
click at [81, 454] on div "Unit 01 Exercises" at bounding box center [100, 444] width 197 height 24
click at [150, 84] on link "Add New Item" at bounding box center [100, 84] width 169 height 38
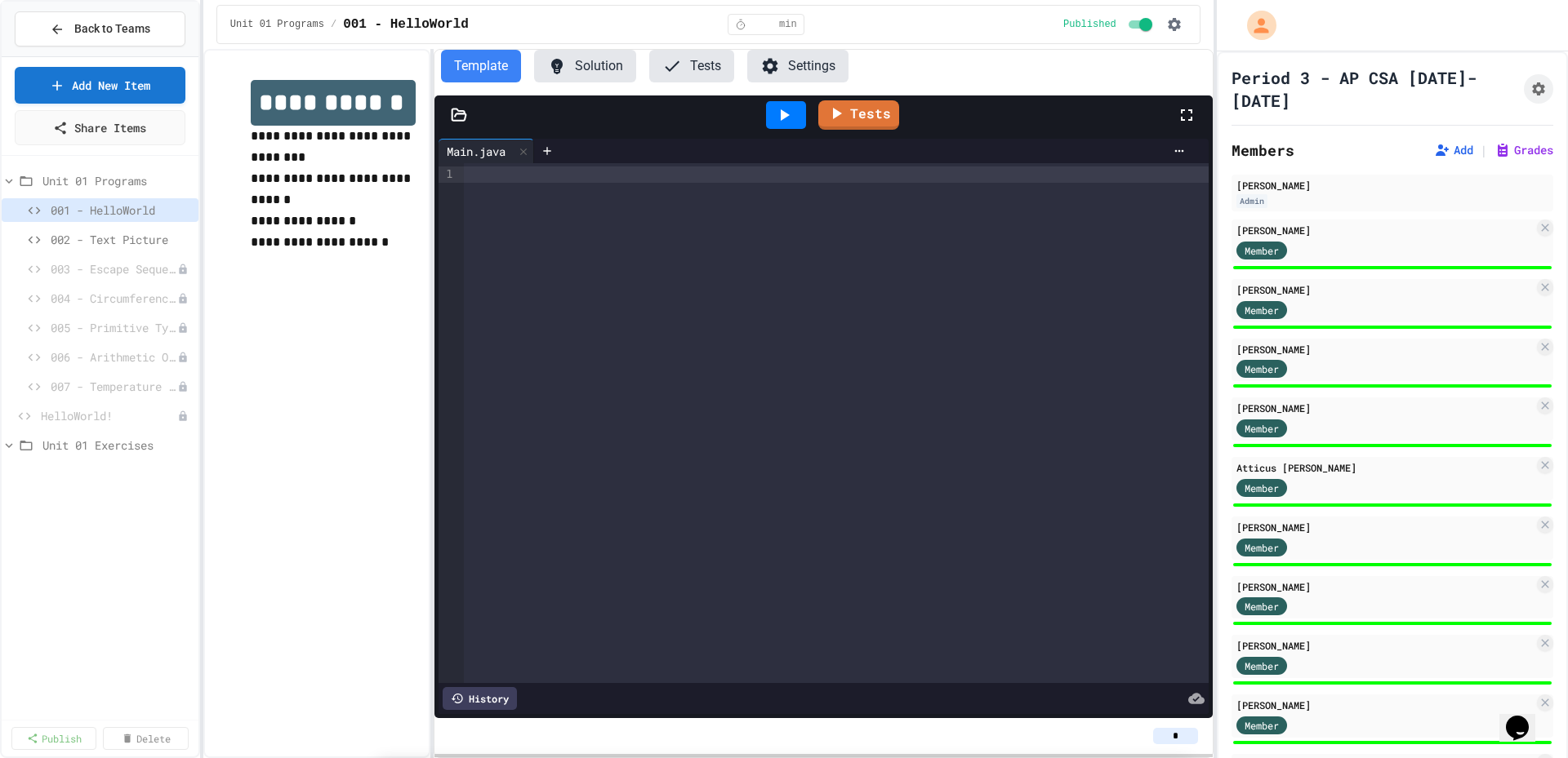
scroll to position [490, 0]
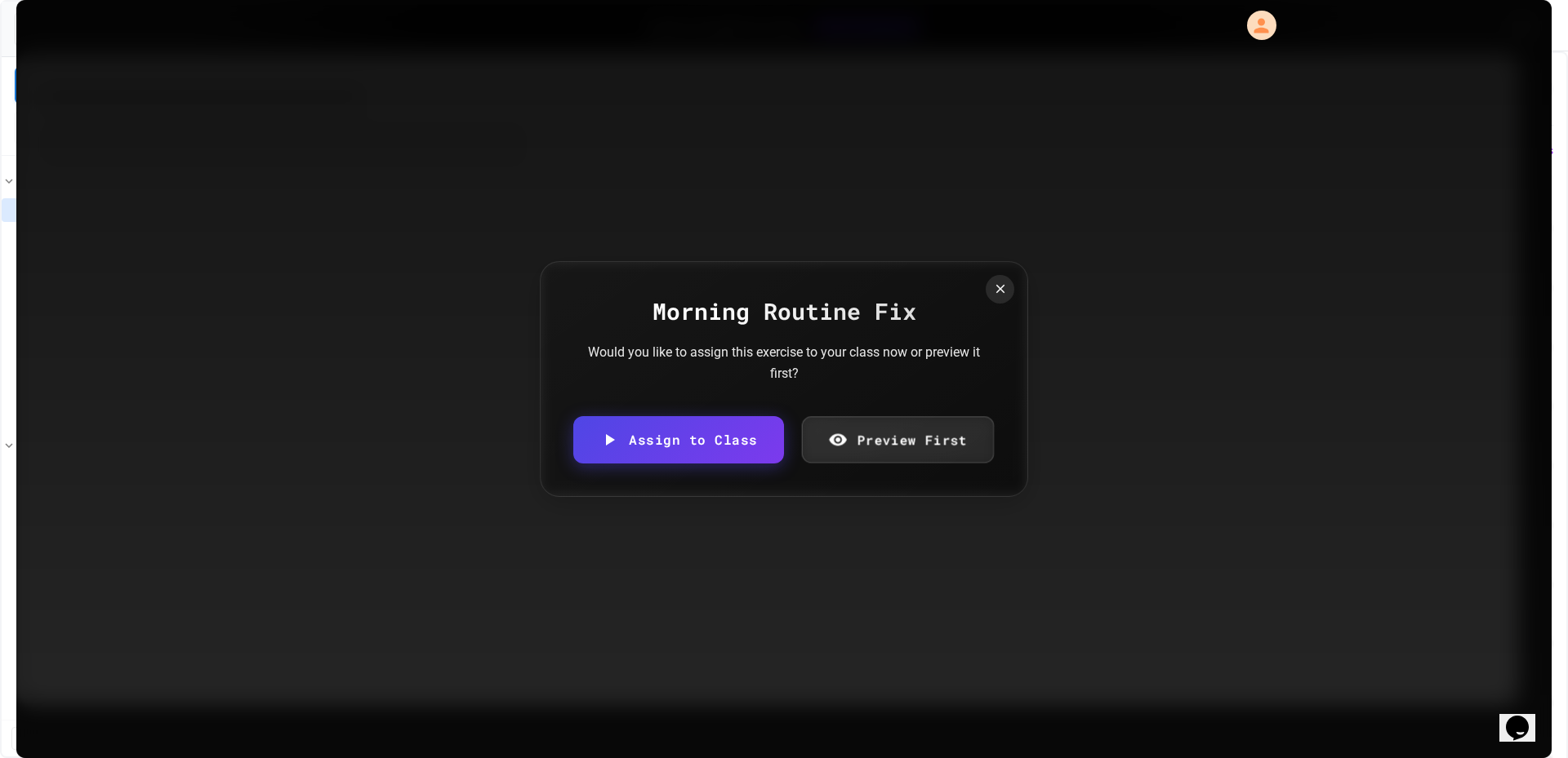
click at [708, 432] on link "Assign to Class" at bounding box center [678, 440] width 211 height 47
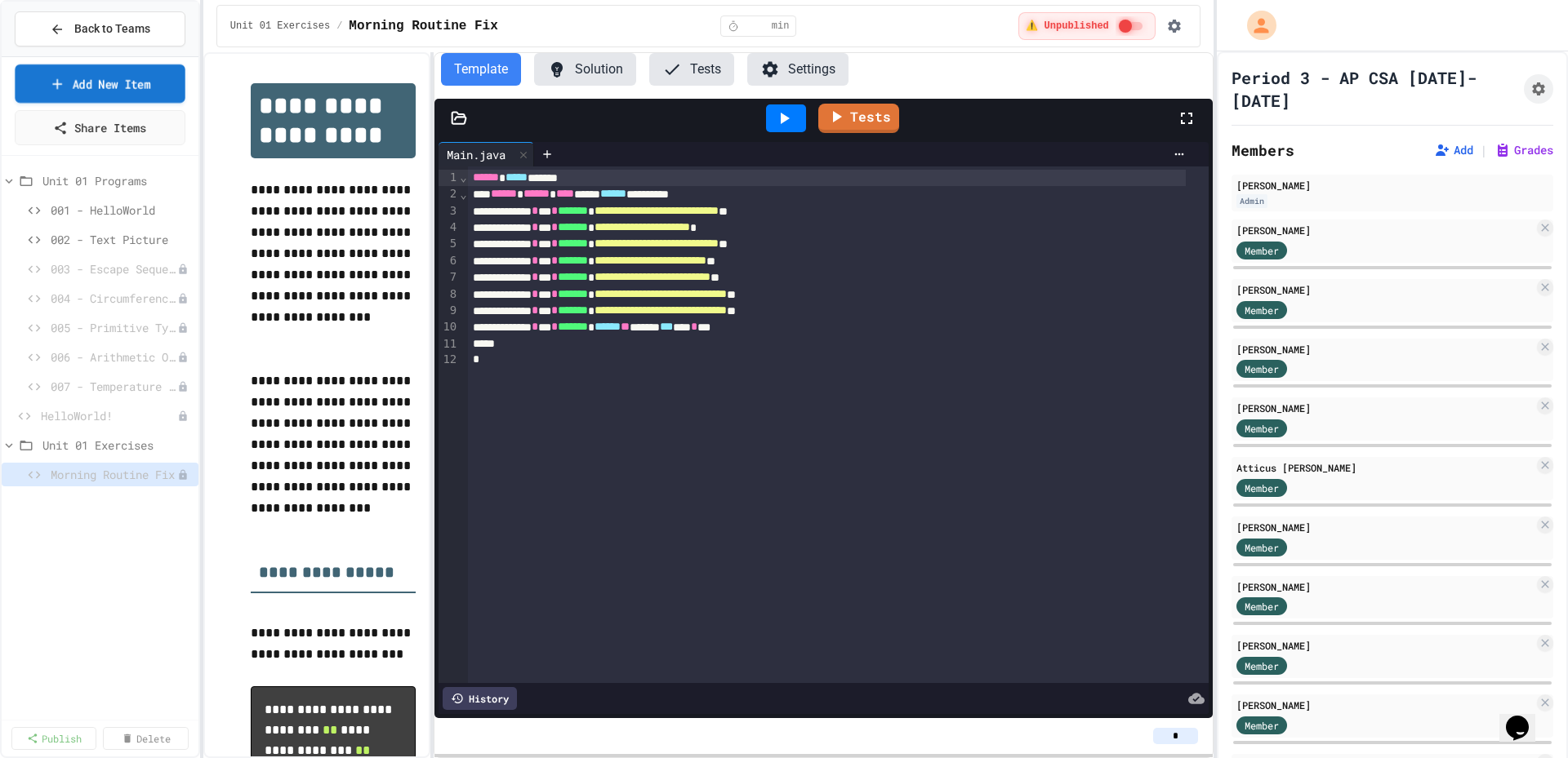
click at [131, 81] on link "Add New Item" at bounding box center [100, 84] width 169 height 38
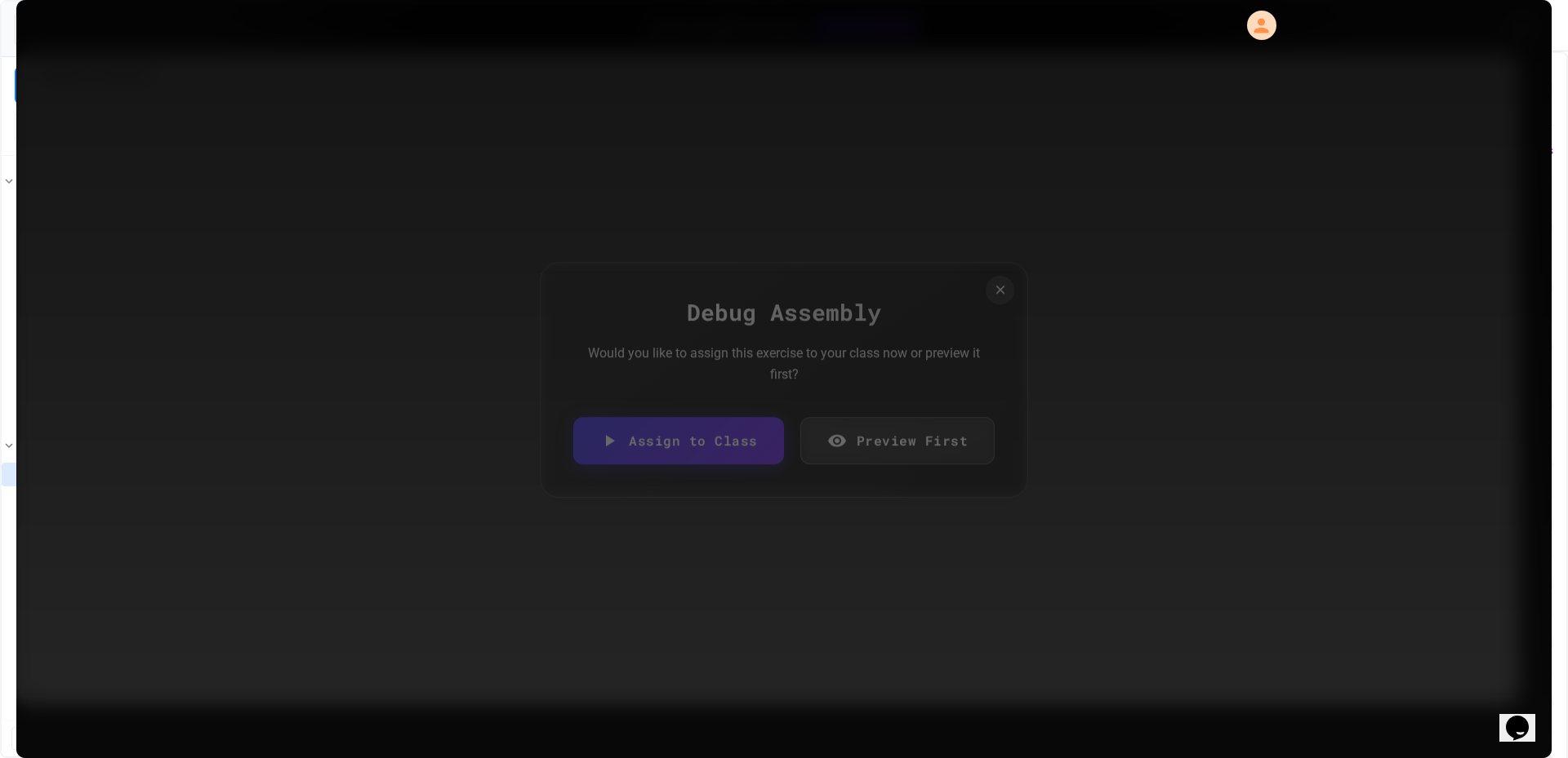
click at [745, 446] on link "Assign to Class" at bounding box center [678, 441] width 211 height 47
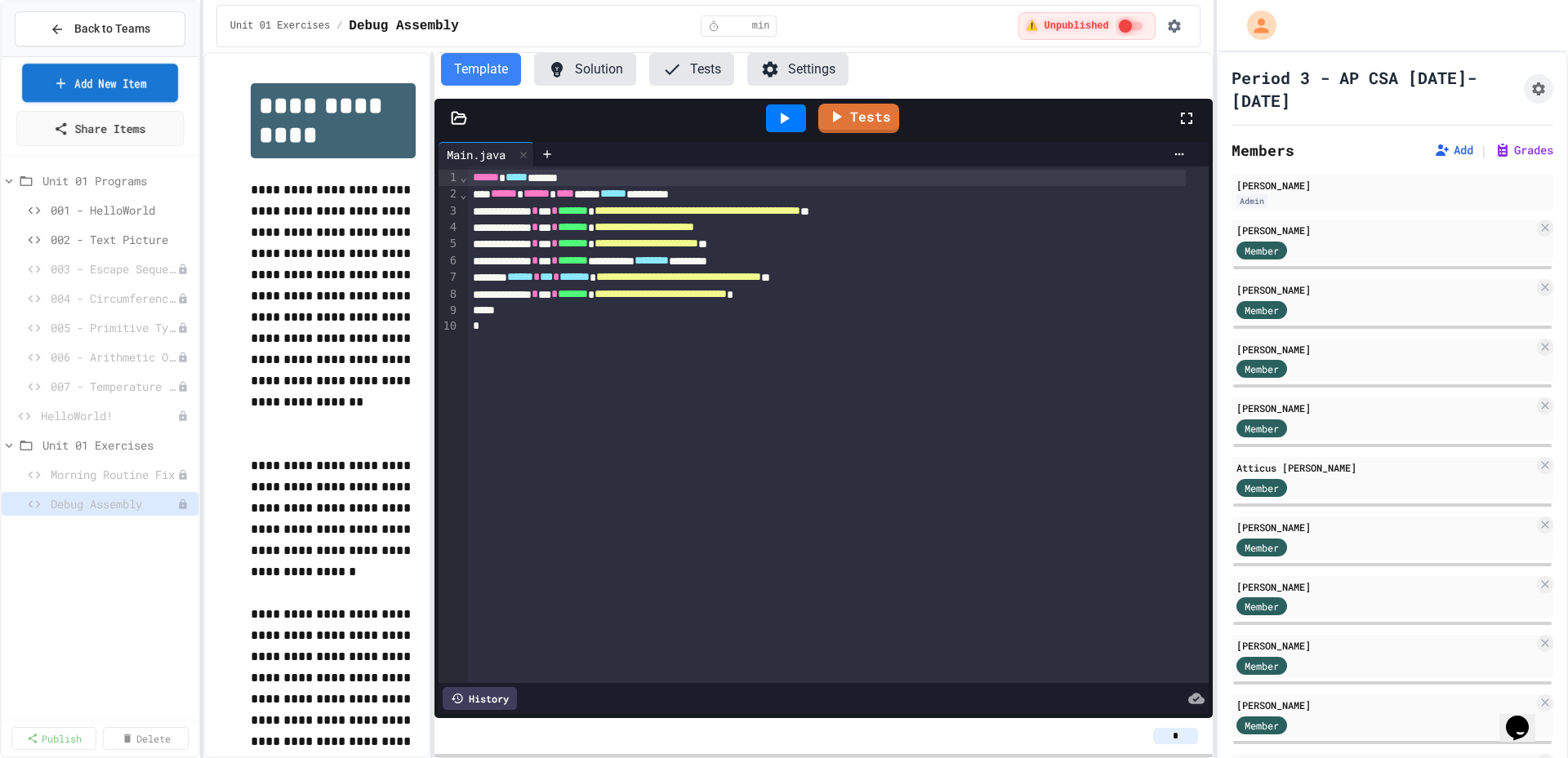
click at [158, 86] on link "Add New Item" at bounding box center [100, 83] width 156 height 38
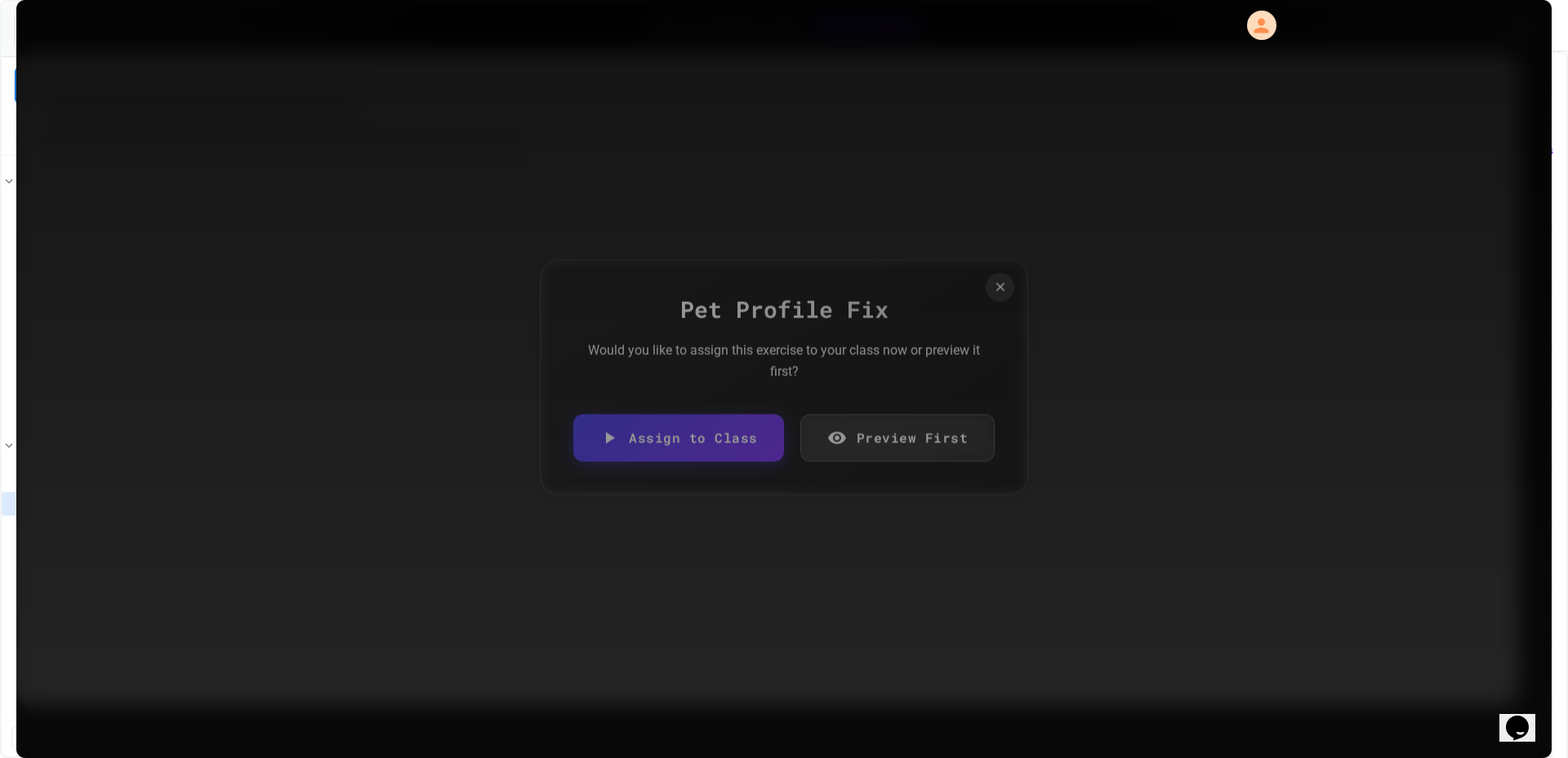
click at [724, 430] on link "Assign to Class" at bounding box center [678, 438] width 211 height 47
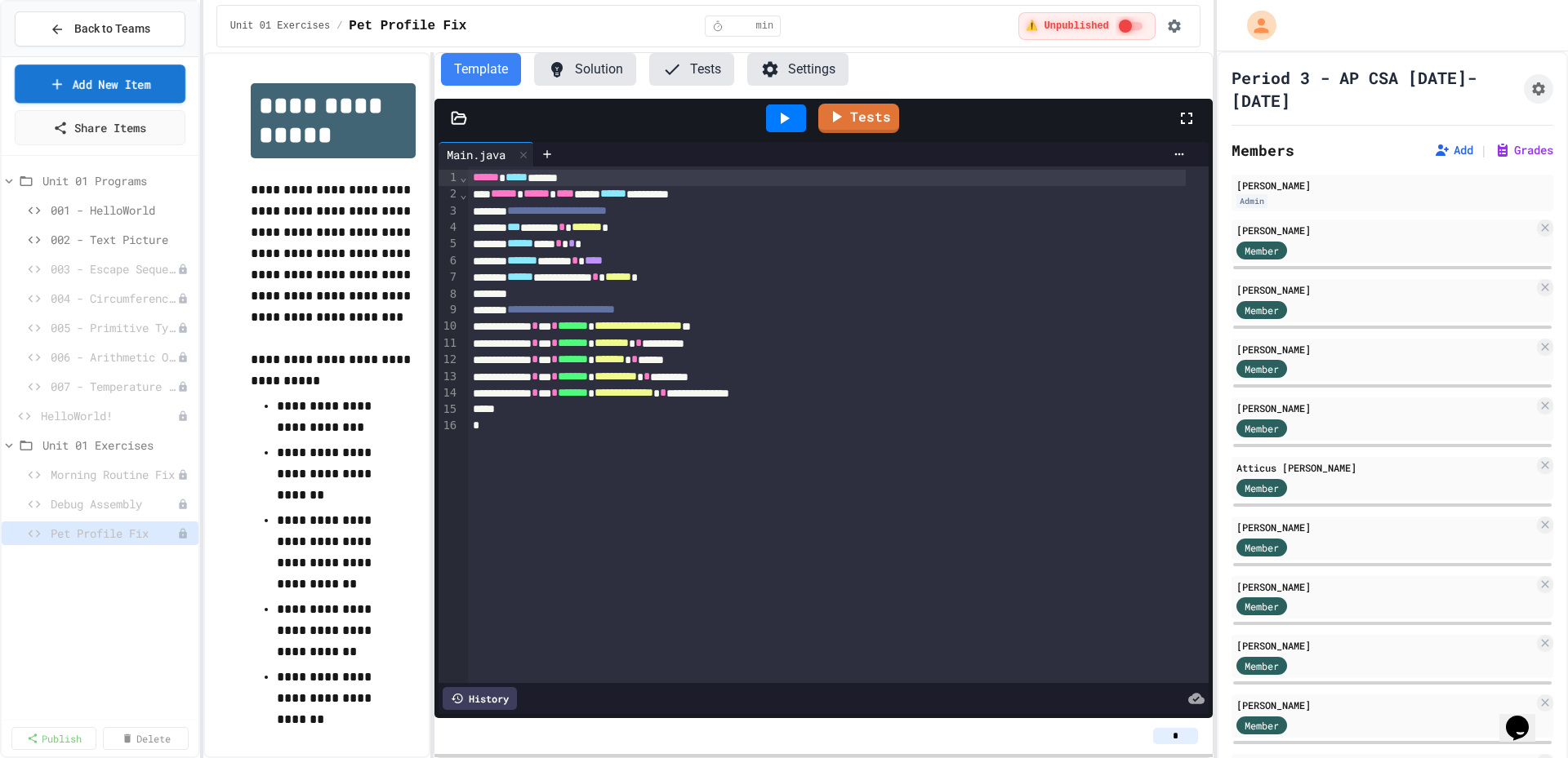
click at [133, 82] on link "Add New Item" at bounding box center [100, 84] width 170 height 38
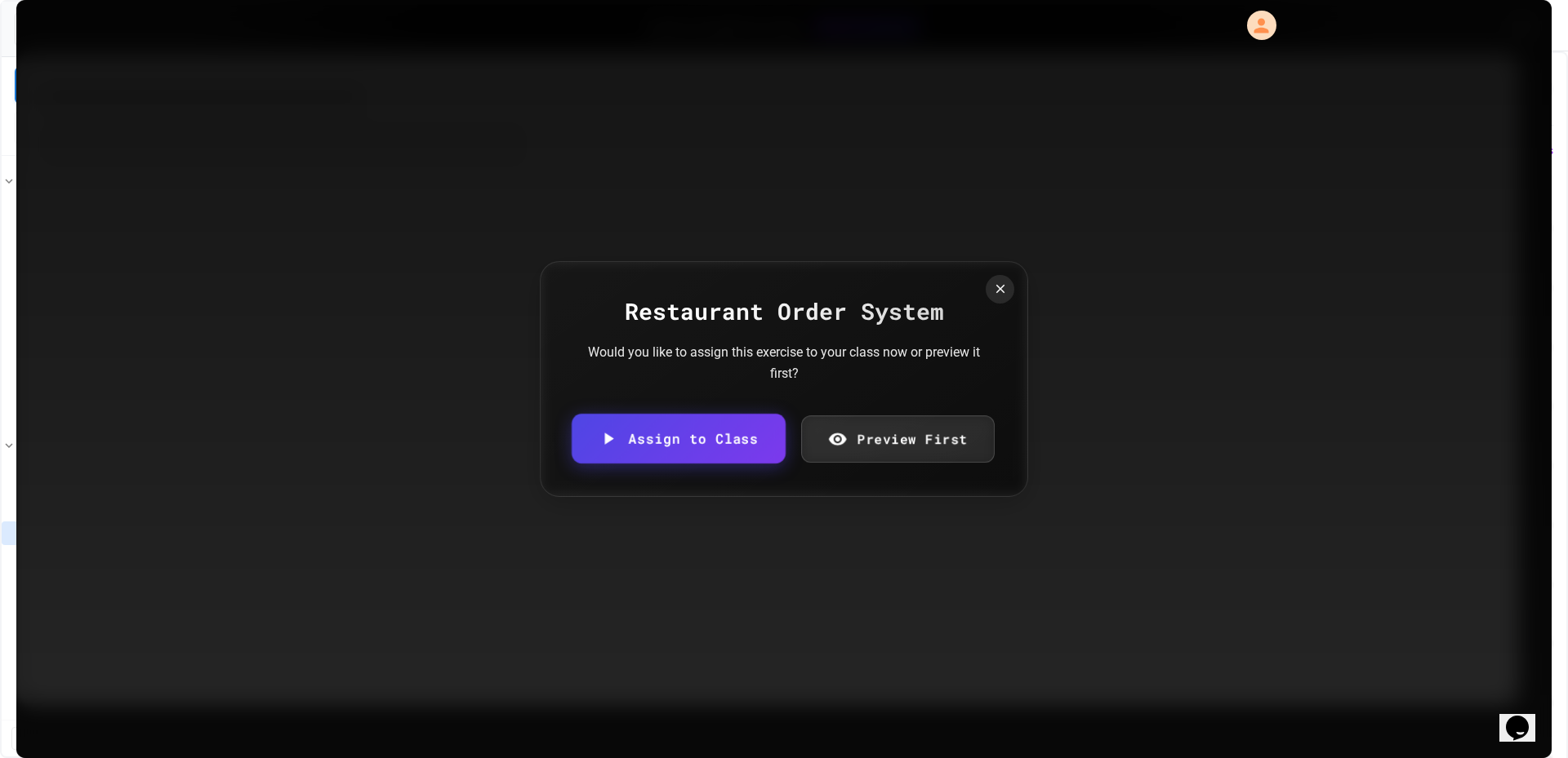
click at [727, 434] on link "Assign to Class" at bounding box center [678, 438] width 214 height 50
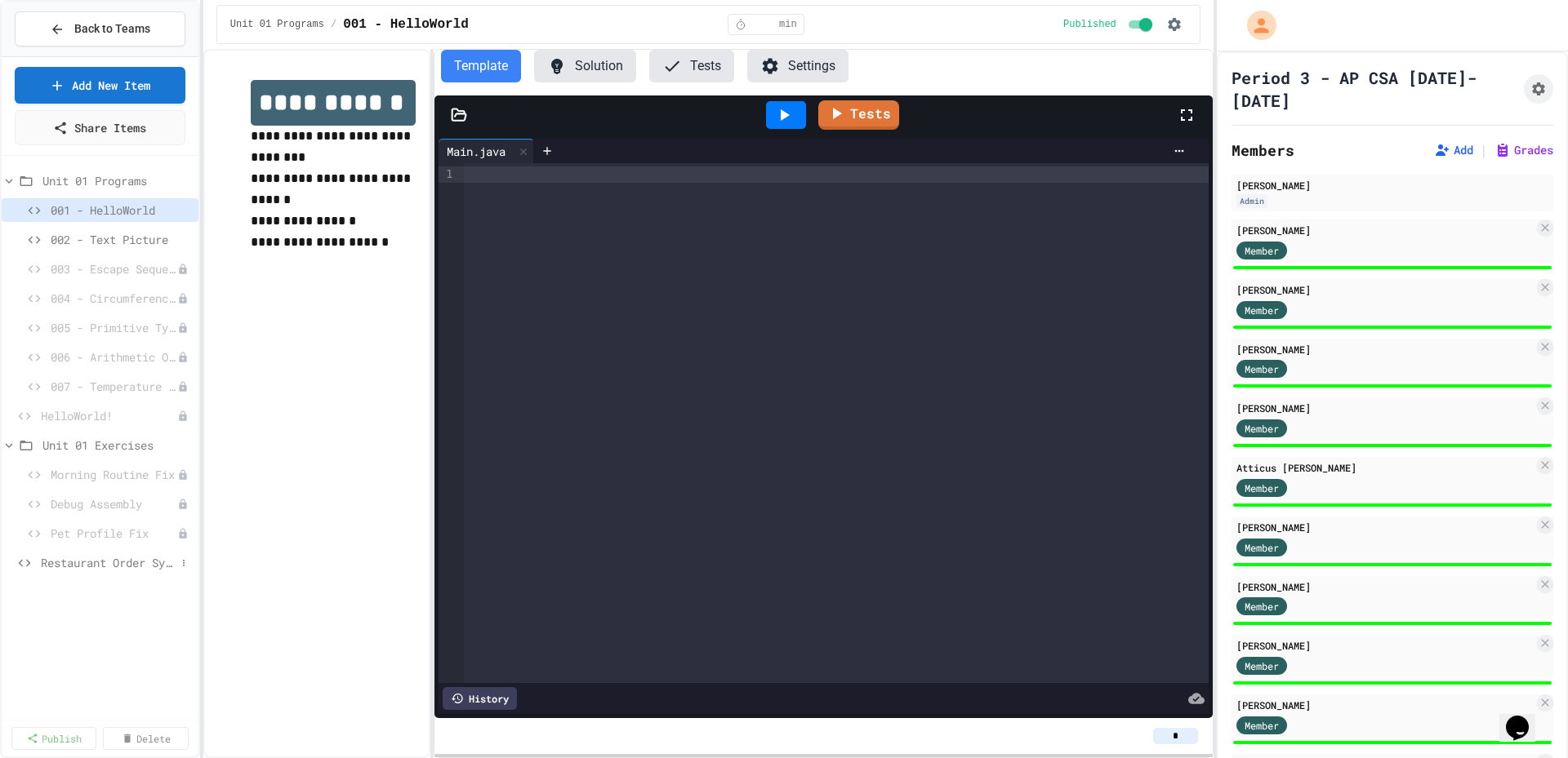
click at [83, 566] on span "Restaurant Order System" at bounding box center [108, 563] width 135 height 17
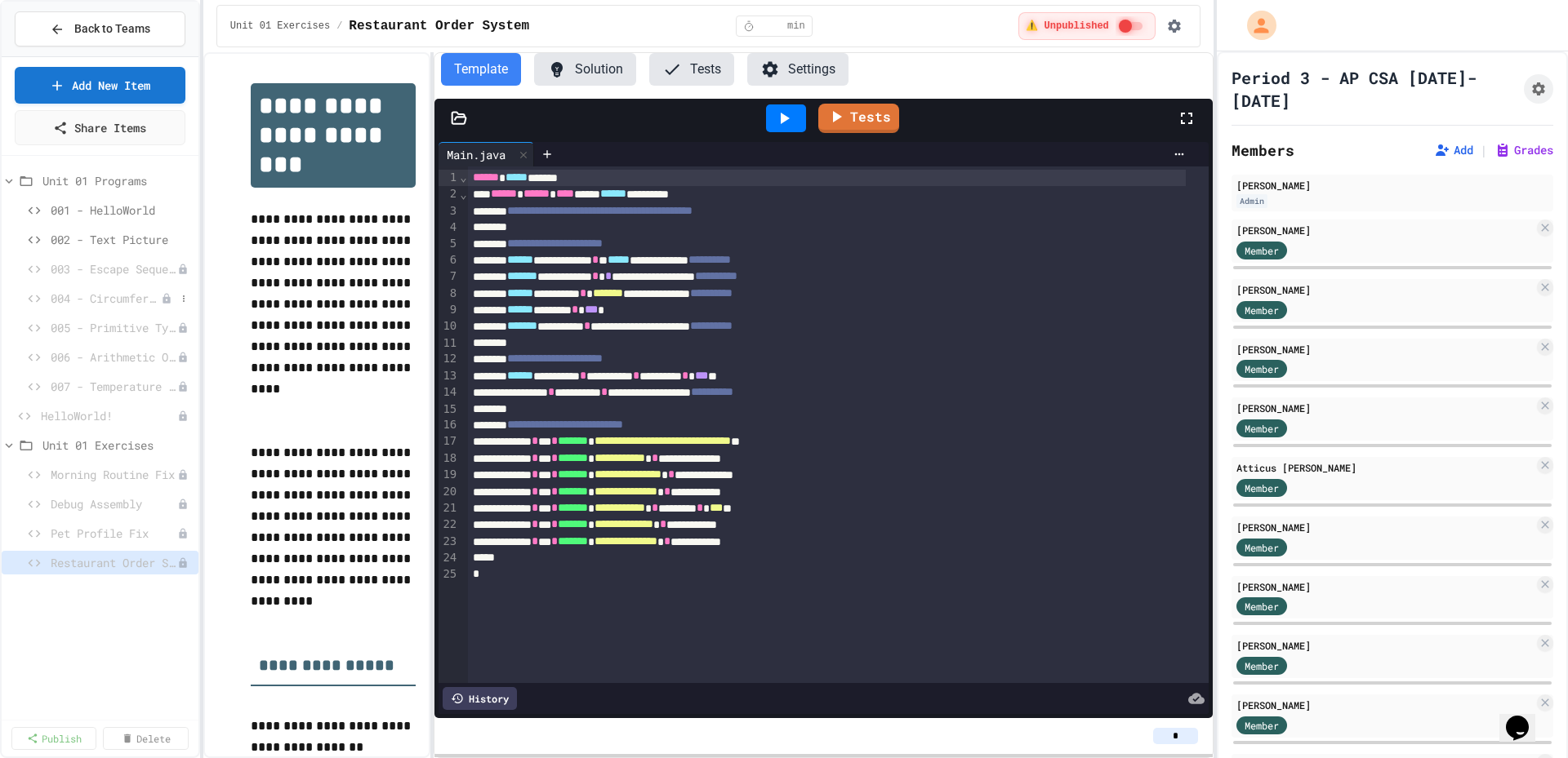
click at [110, 294] on span "004 - Circumference Calculation" at bounding box center [106, 299] width 110 height 17
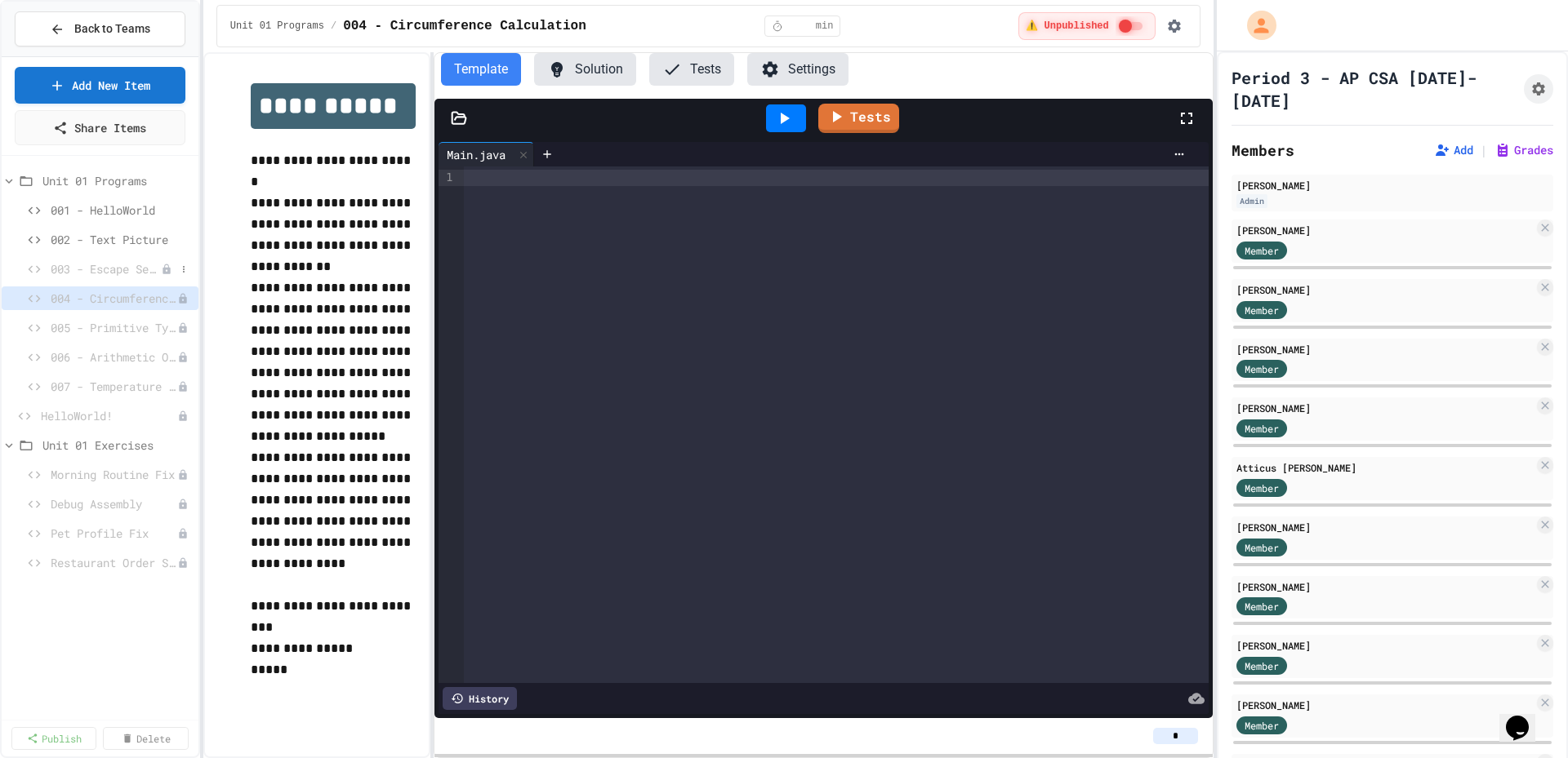
click at [112, 262] on span "003 - Escape Sequences" at bounding box center [106, 269] width 110 height 17
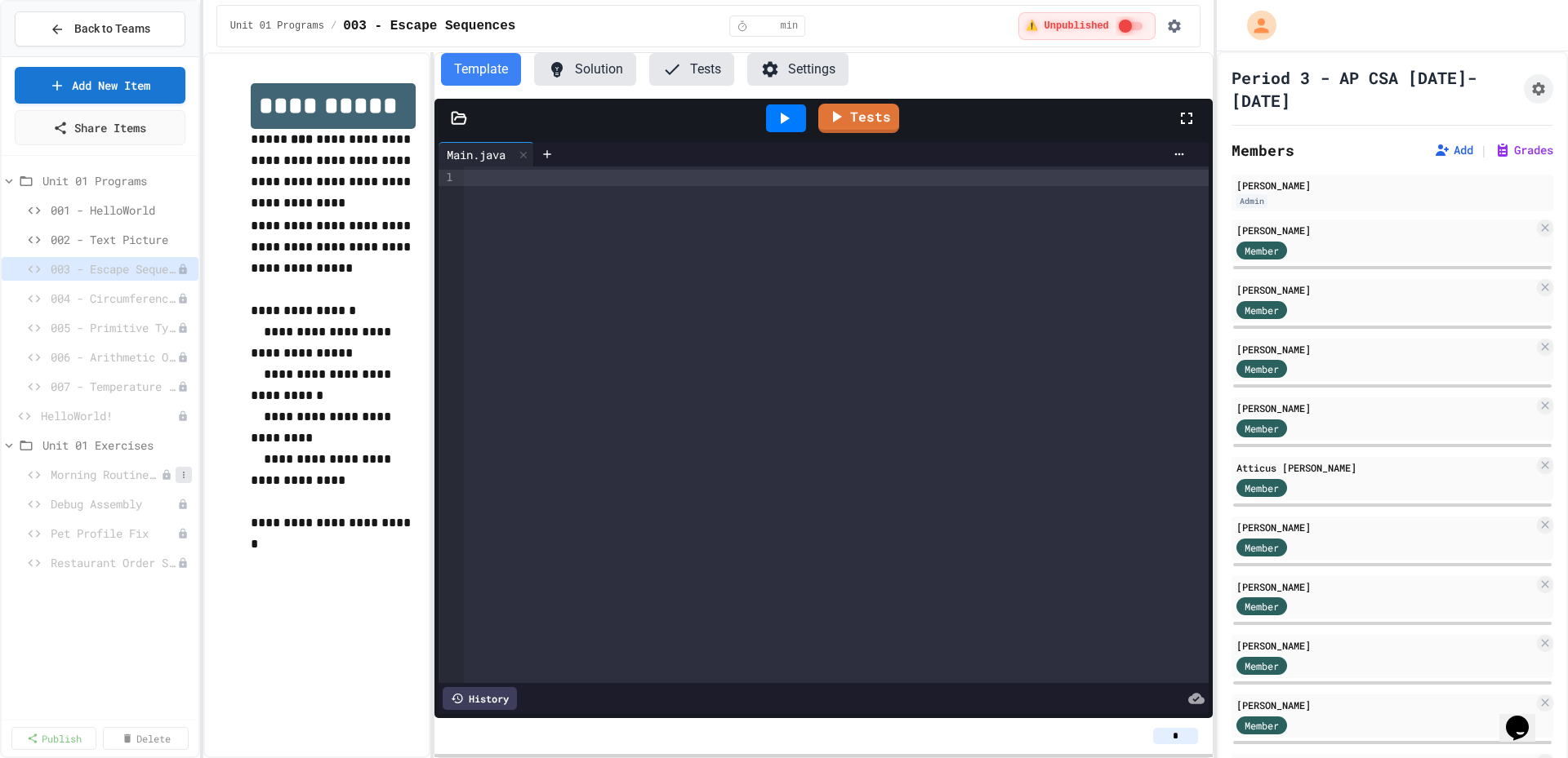
click at [182, 475] on icon at bounding box center [183, 474] width 10 height 10
click at [156, 504] on button "Rename" at bounding box center [140, 506] width 103 height 30
click at [44, 476] on input "**********" at bounding box center [104, 478] width 128 height 23
type input "**********"
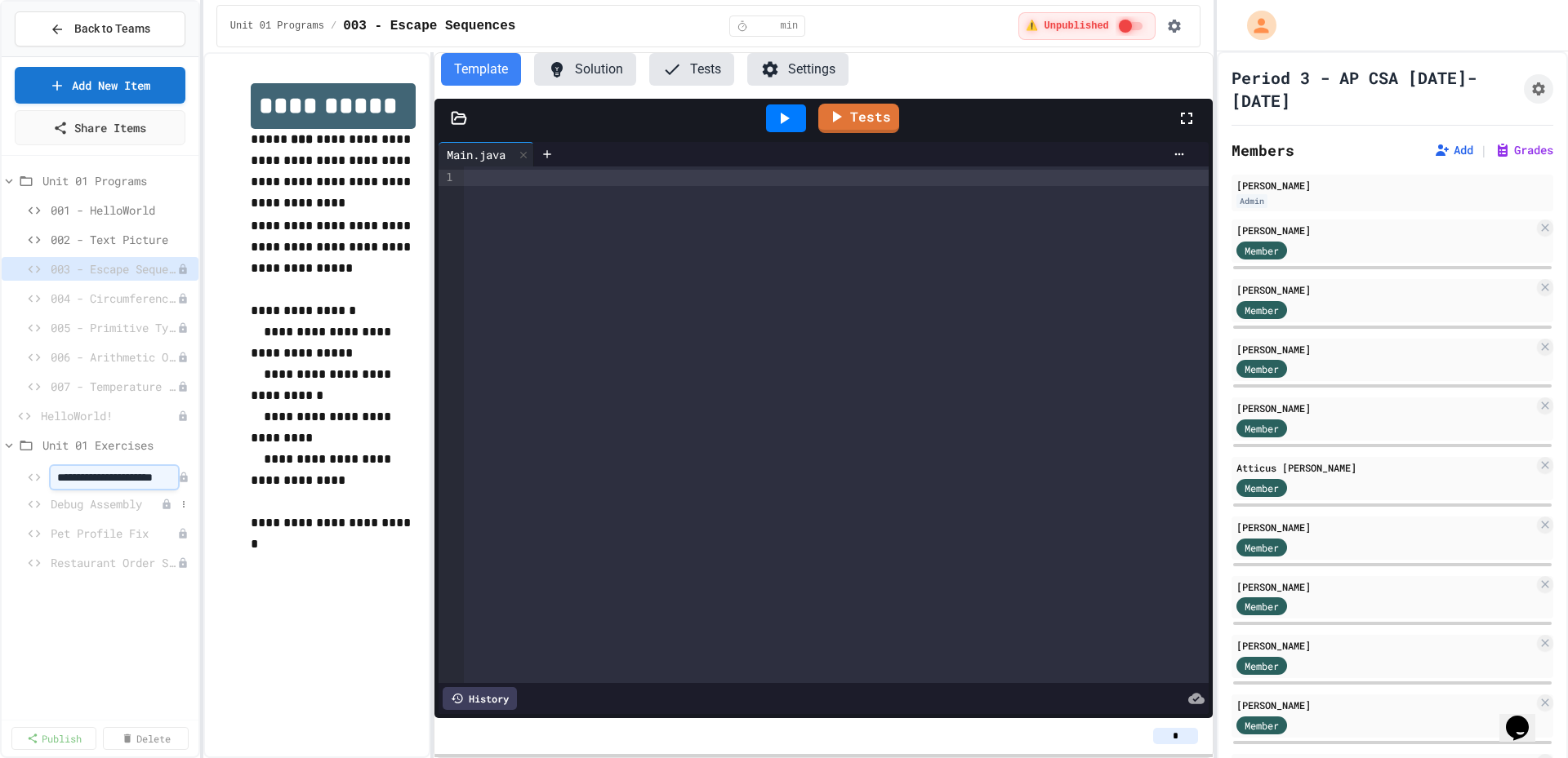
scroll to position [0, 0]
click at [93, 504] on span "Debug Assembly" at bounding box center [114, 504] width 127 height 17
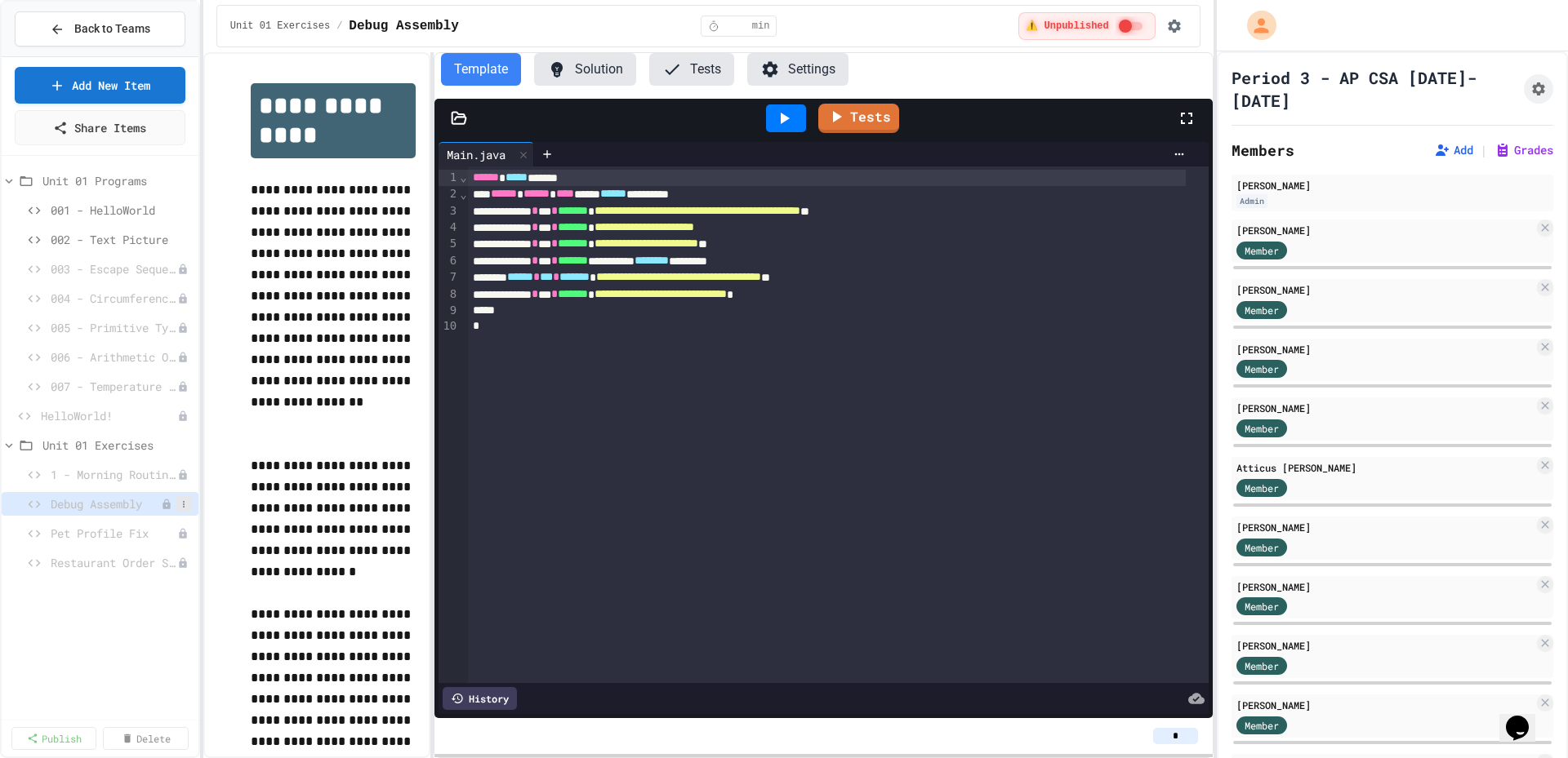
click at [188, 502] on icon at bounding box center [183, 504] width 10 height 10
click at [169, 534] on button "Rename" at bounding box center [140, 534] width 103 height 30
click at [46, 504] on input "**********" at bounding box center [104, 506] width 128 height 23
type input "**********"
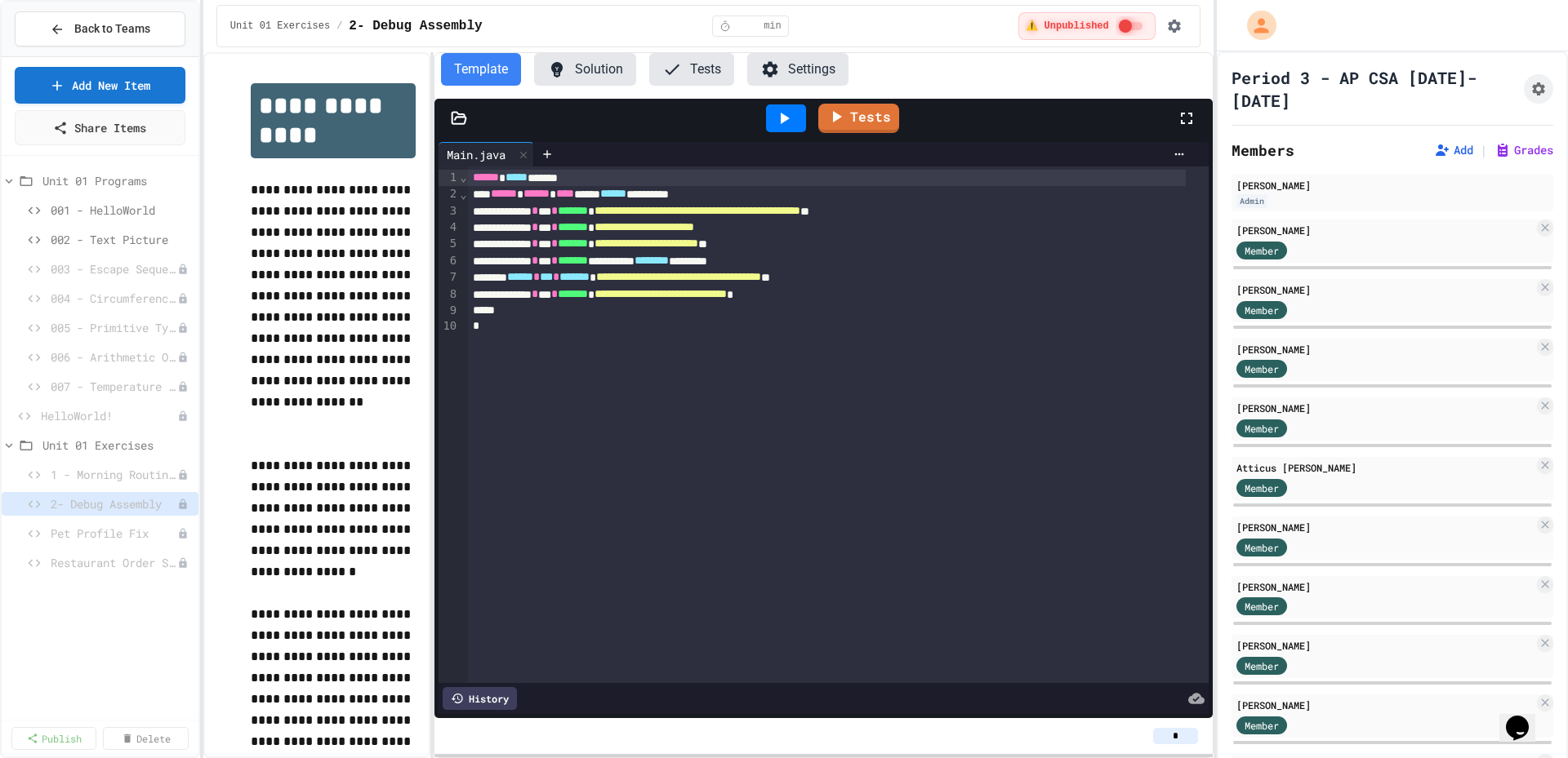
click at [84, 626] on div "Unit 01 Programs 001 - HelloWorld 002 - Text Picture 003 - Escape Sequences 004…" at bounding box center [100, 438] width 197 height 551
click at [186, 536] on icon at bounding box center [183, 534] width 10 height 10
click at [182, 565] on button "Rename" at bounding box center [140, 564] width 103 height 30
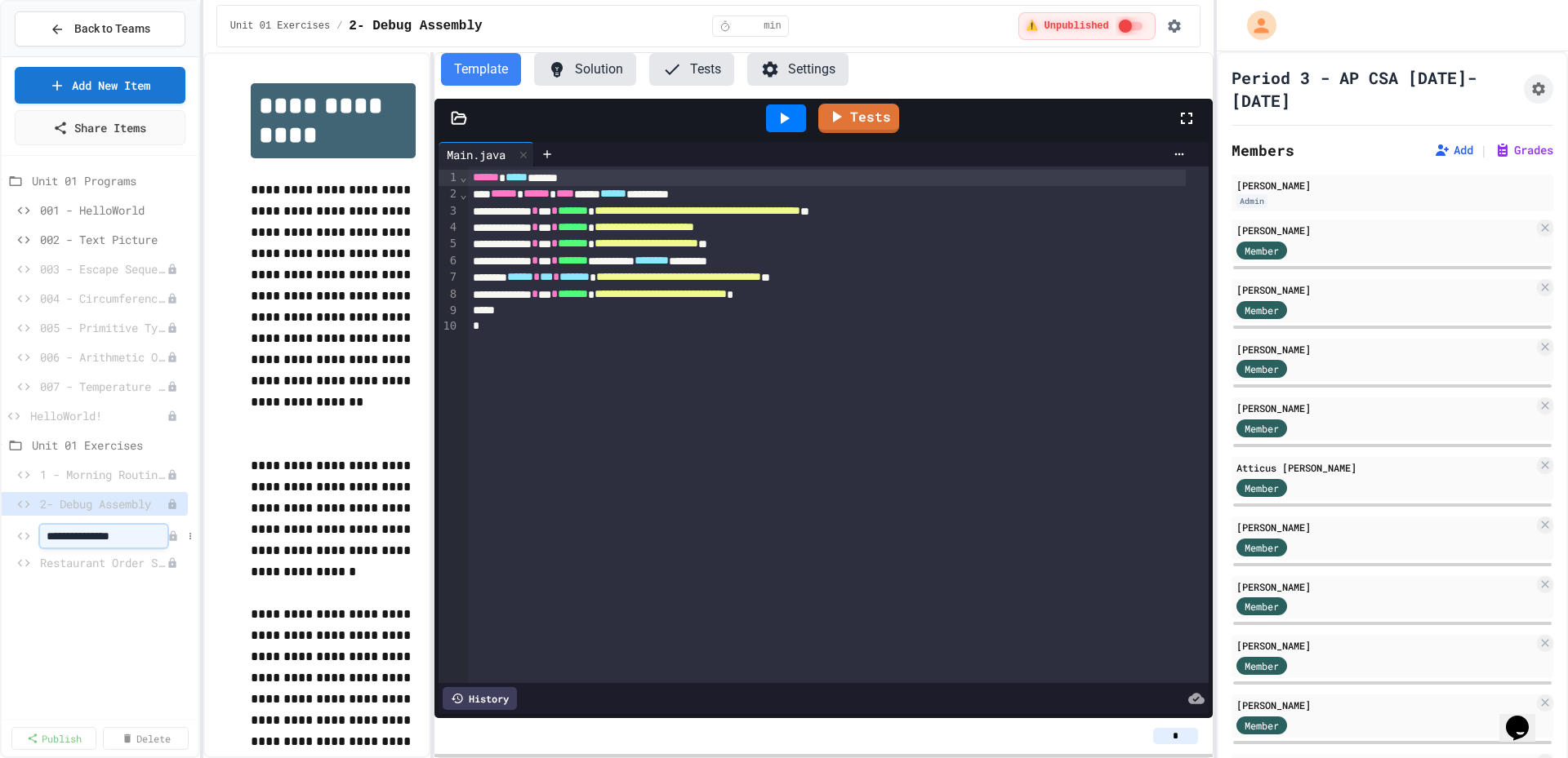
click at [46, 539] on input "**********" at bounding box center [104, 536] width 128 height 23
type input "**********"
click at [69, 614] on div "Unit 01 Programs 001 - HelloWorld 002 - Text Picture 003 - Escape Sequences 004…" at bounding box center [100, 438] width 197 height 551
click at [182, 567] on icon at bounding box center [183, 562] width 10 height 10
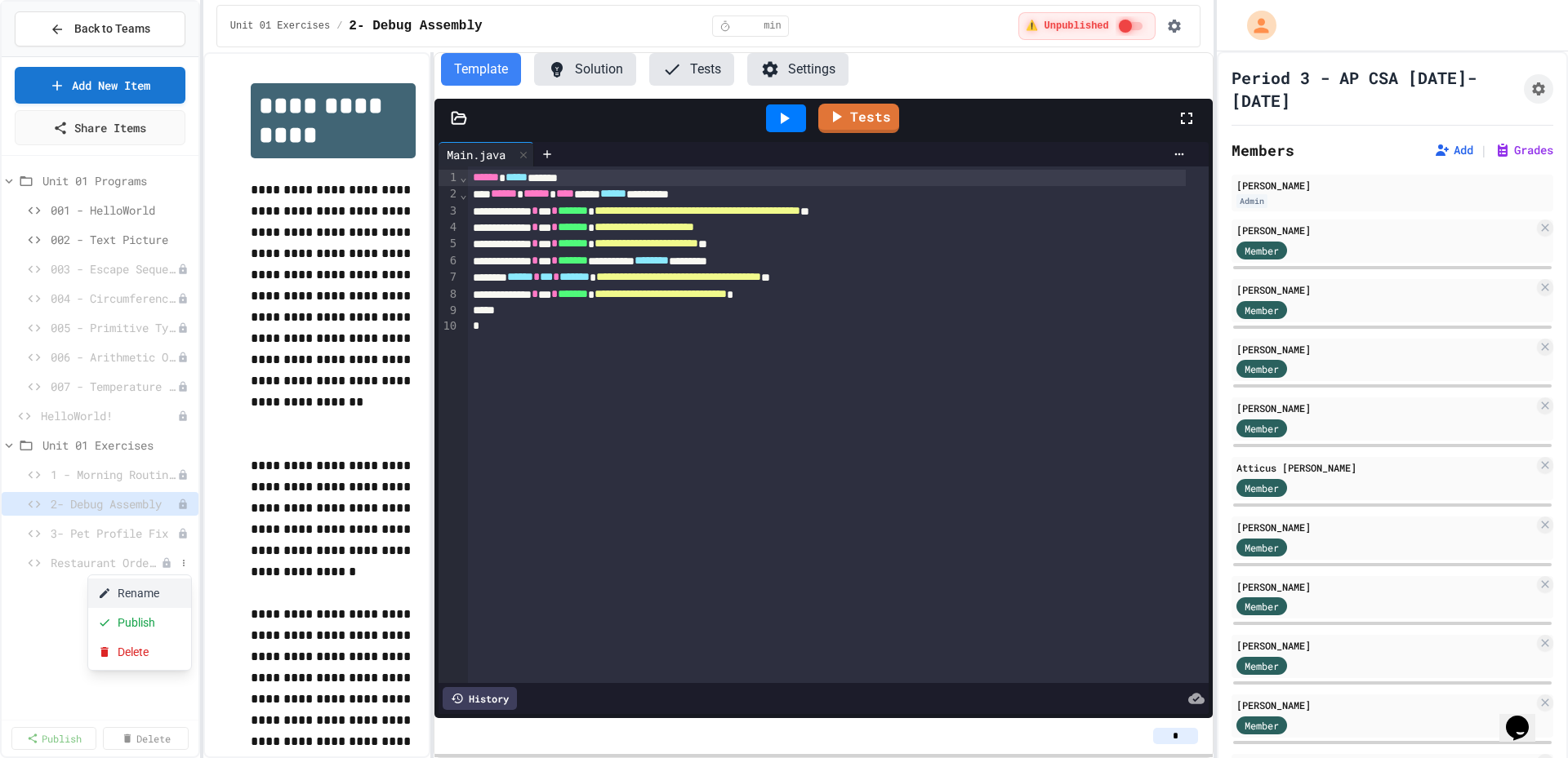
click at [166, 591] on button "Rename" at bounding box center [140, 594] width 103 height 30
click at [44, 566] on input "**********" at bounding box center [119, 566] width 158 height 23
type input "**********"
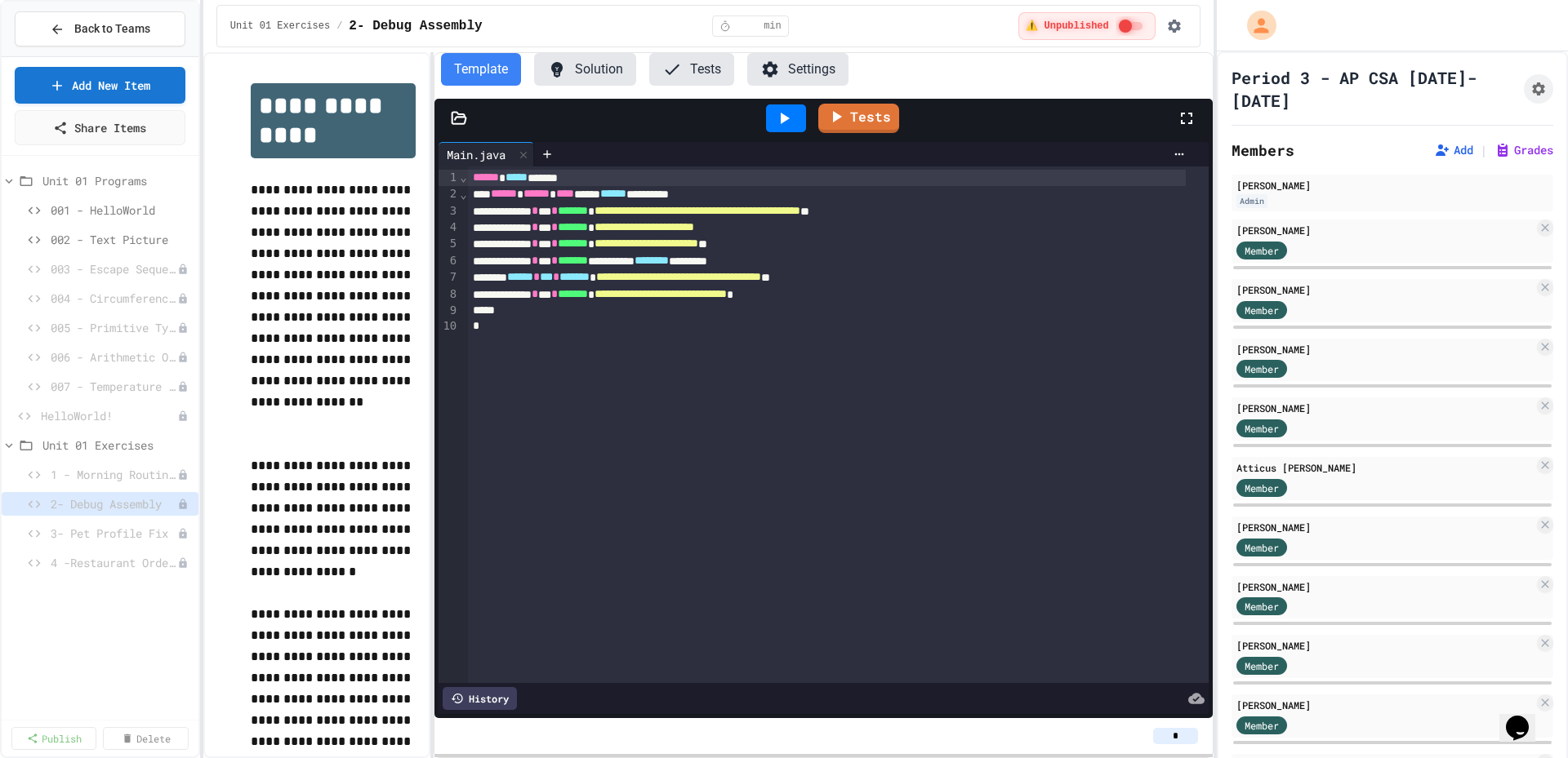
click at [93, 599] on div "Unit 01 Programs 001 - HelloWorld 002 - Text Picture 003 - Escape Sequences 004…" at bounding box center [100, 438] width 197 height 551
click at [162, 84] on link "Add New Item" at bounding box center [100, 84] width 168 height 38
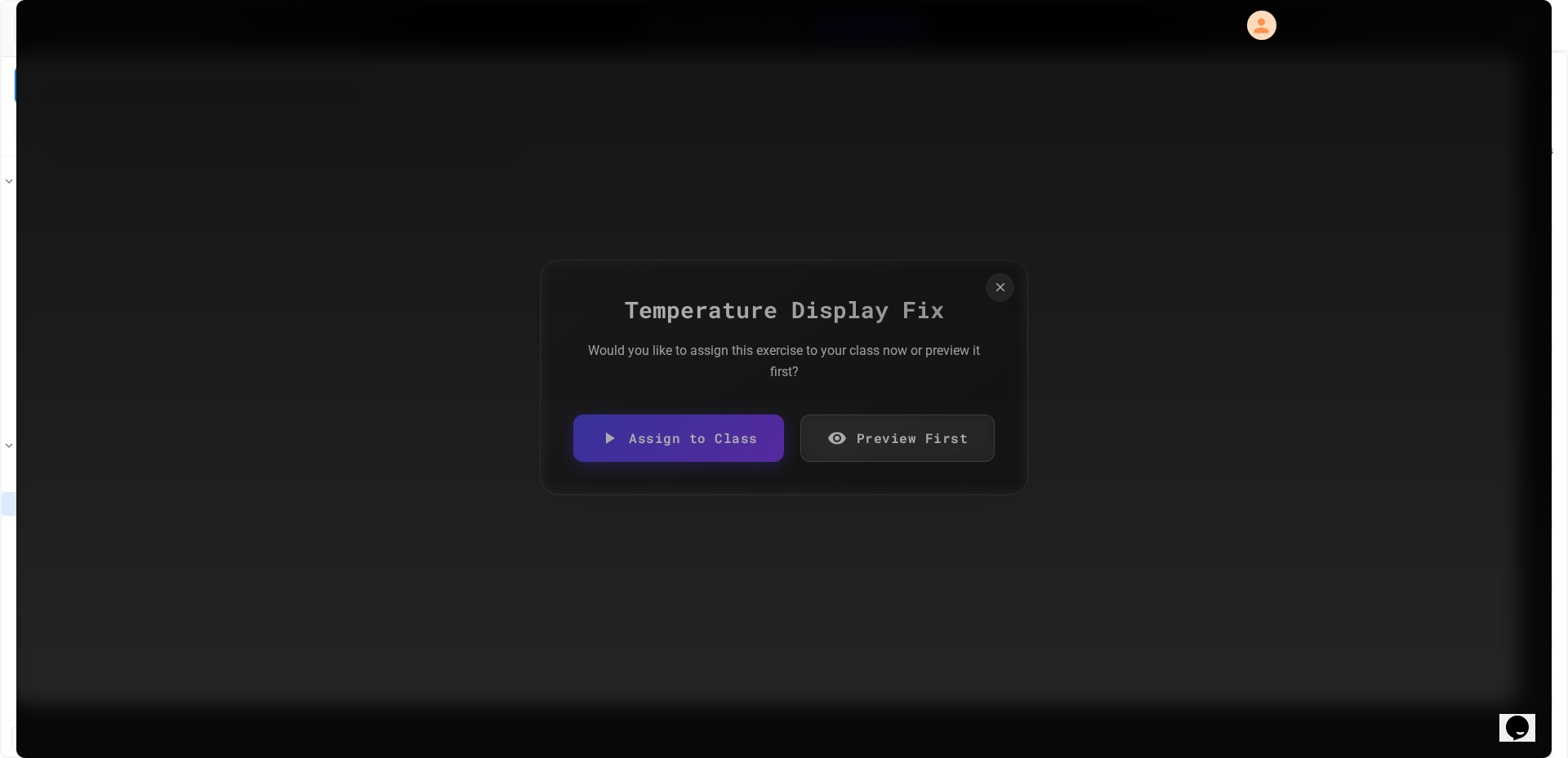
click at [911, 450] on link "Preview First" at bounding box center [897, 438] width 195 height 47
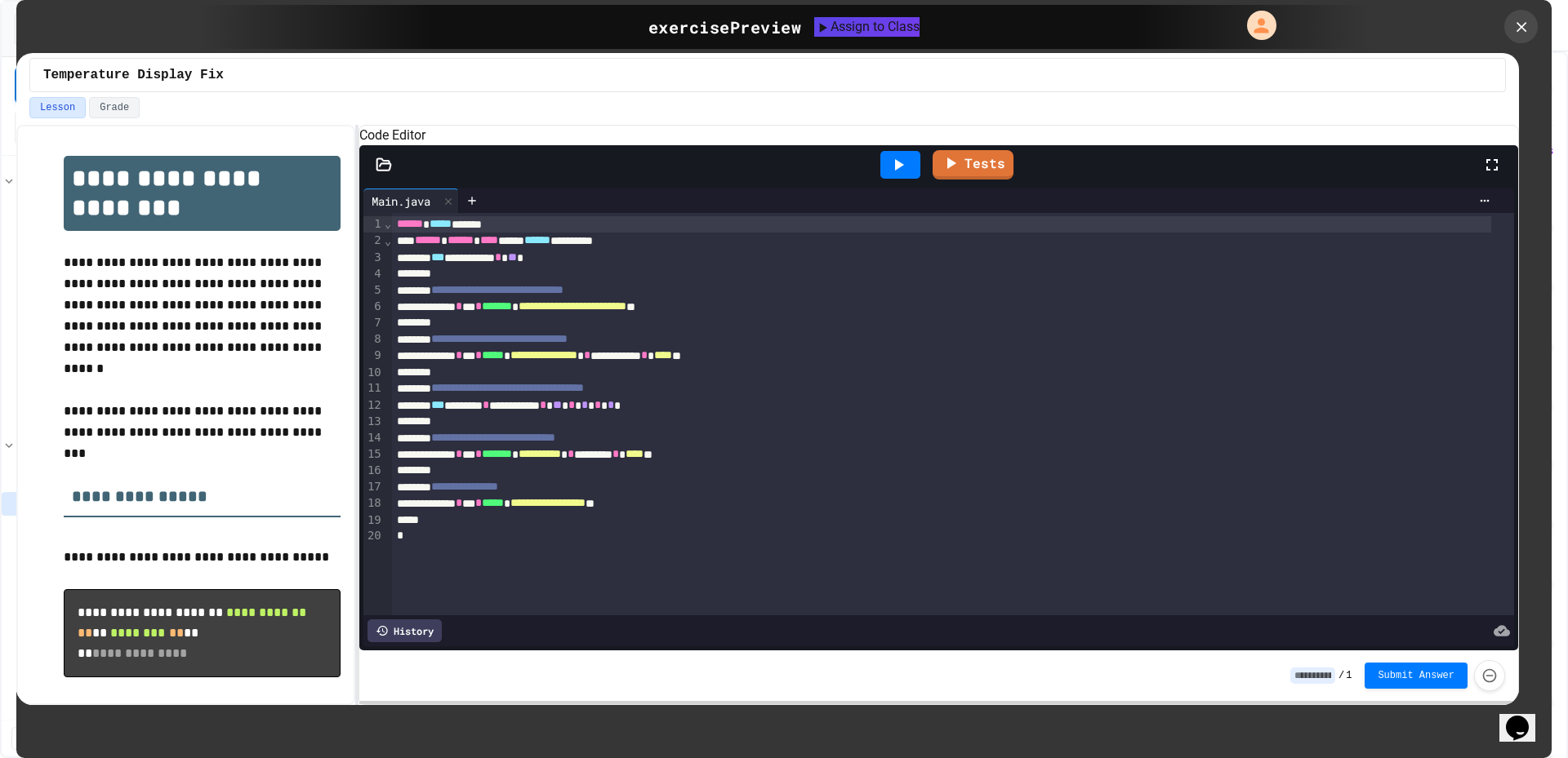
click at [1526, 35] on icon at bounding box center [1521, 27] width 17 height 17
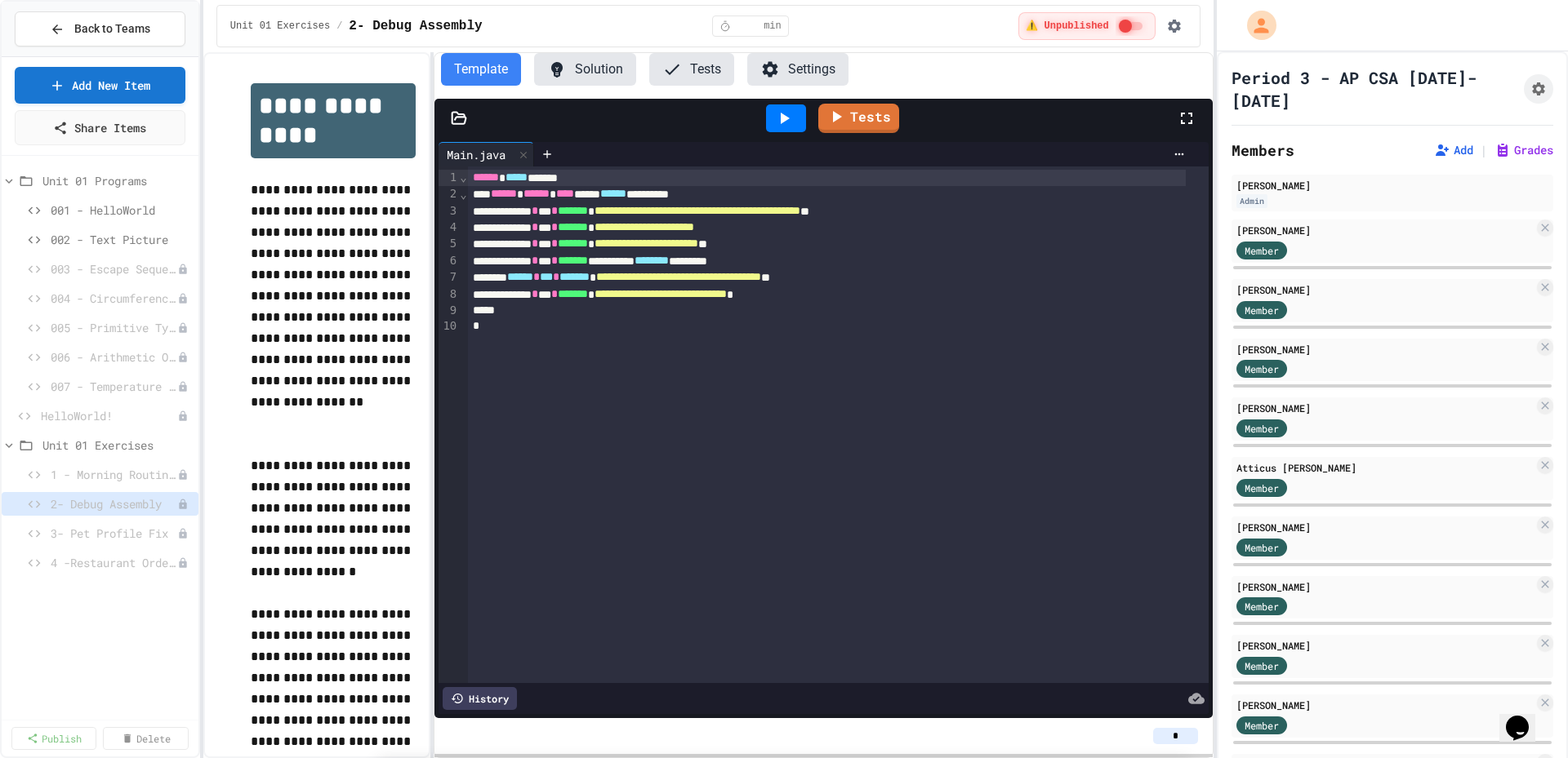
click at [6, 181] on icon at bounding box center [9, 181] width 15 height 15
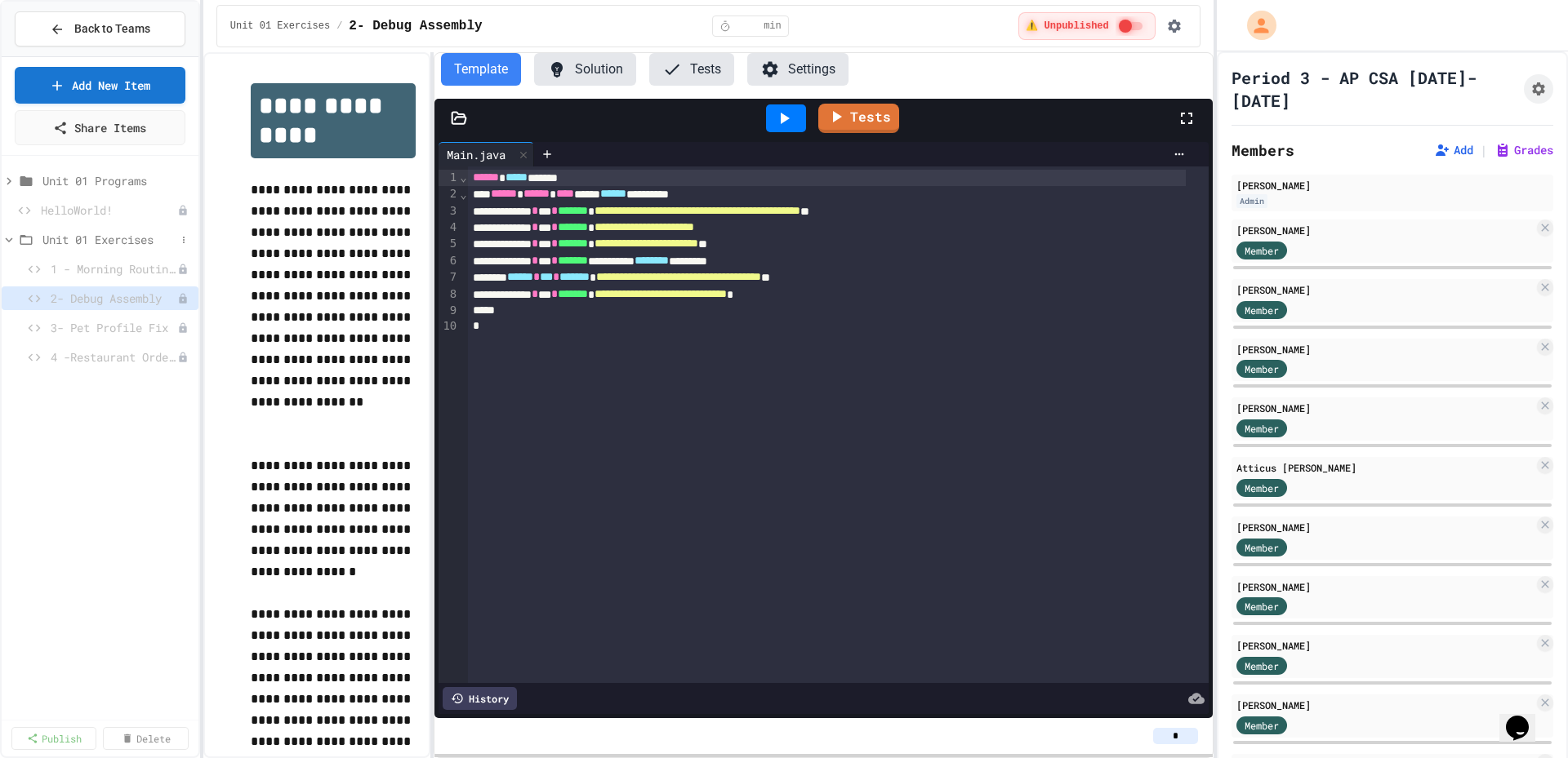
click at [7, 240] on icon at bounding box center [10, 240] width 7 height 5
click at [7, 240] on icon at bounding box center [12, 239] width 15 height 15
click at [7, 240] on icon at bounding box center [10, 240] width 7 height 5
